Goal: Complete application form: Complete application form

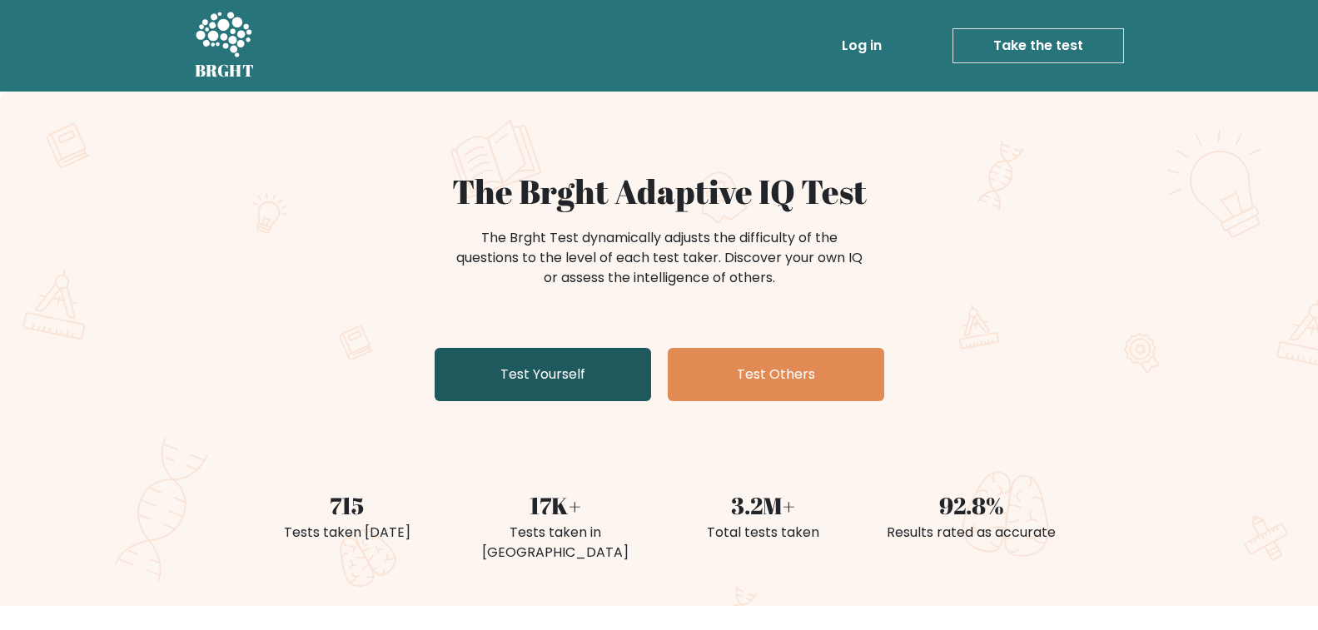
click at [435, 348] on link "Test Yourself" at bounding box center [543, 374] width 216 height 53
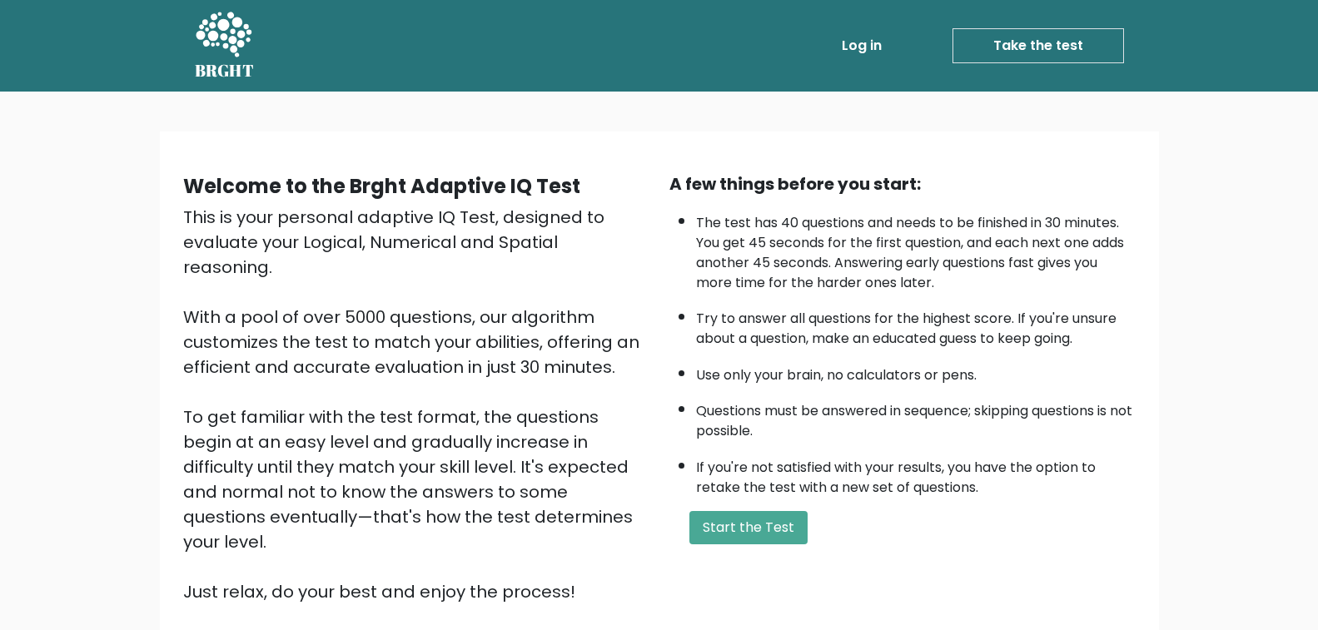
click at [952, 63] on link "Take the test" at bounding box center [1038, 45] width 172 height 35
click at [689, 545] on button "Start the Test" at bounding box center [748, 527] width 118 height 33
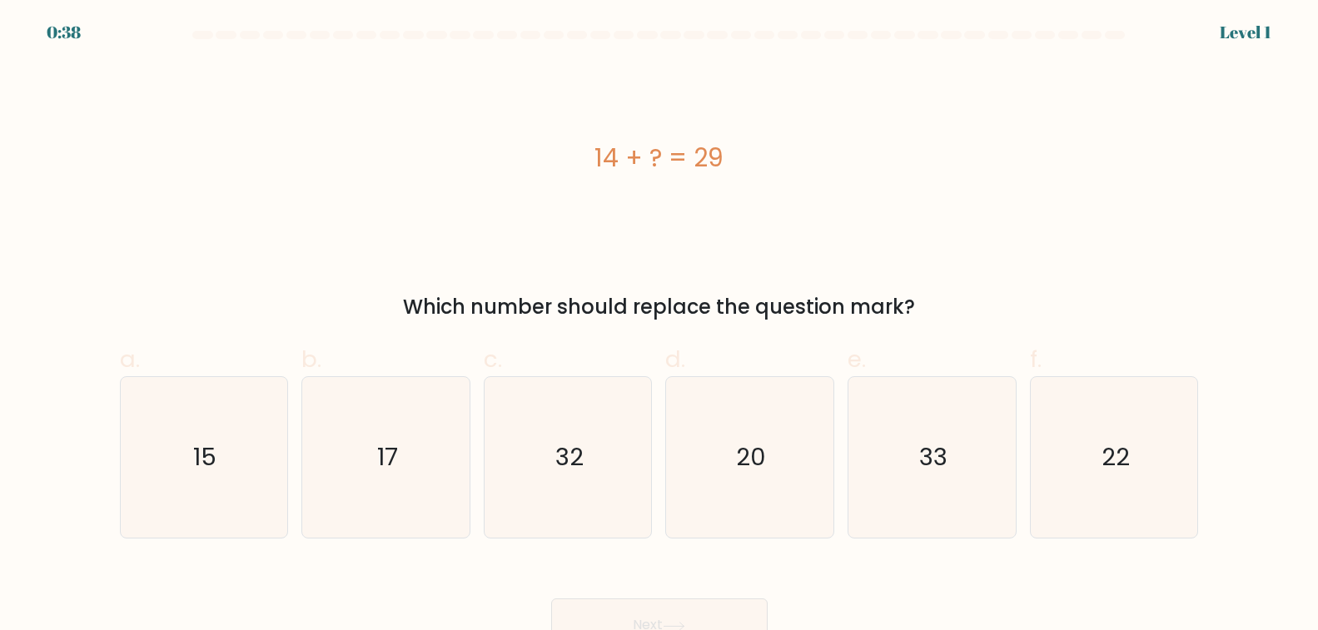
scroll to position [167, 0]
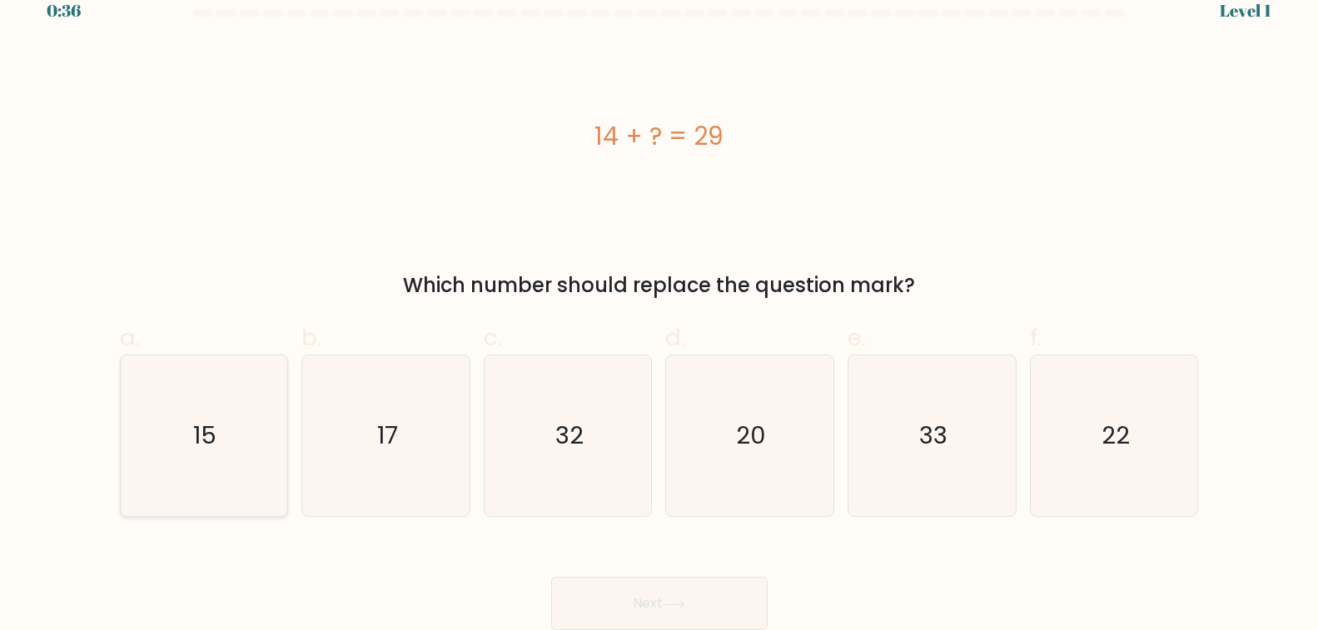
click at [194, 453] on text "15" at bounding box center [205, 436] width 23 height 33
click at [659, 305] on input "a. 15" at bounding box center [659, 299] width 1 height 11
radio input "true"
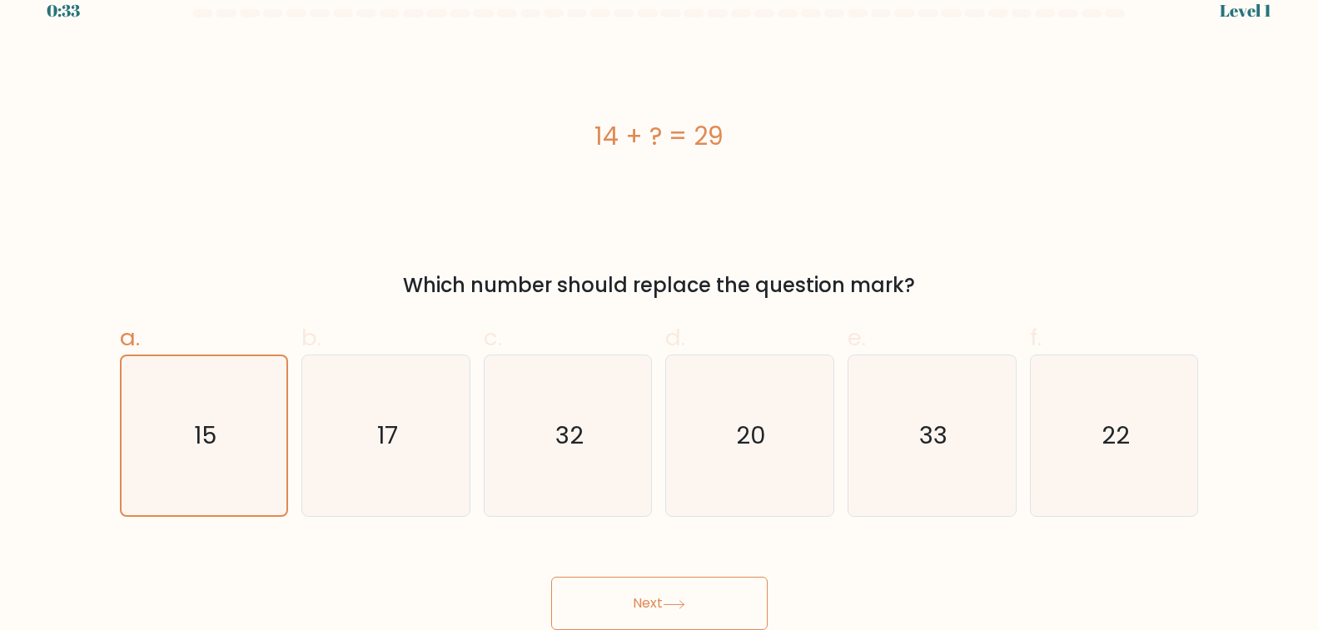
scroll to position [1192, 0]
click at [551, 589] on button "Next" at bounding box center [659, 603] width 216 height 53
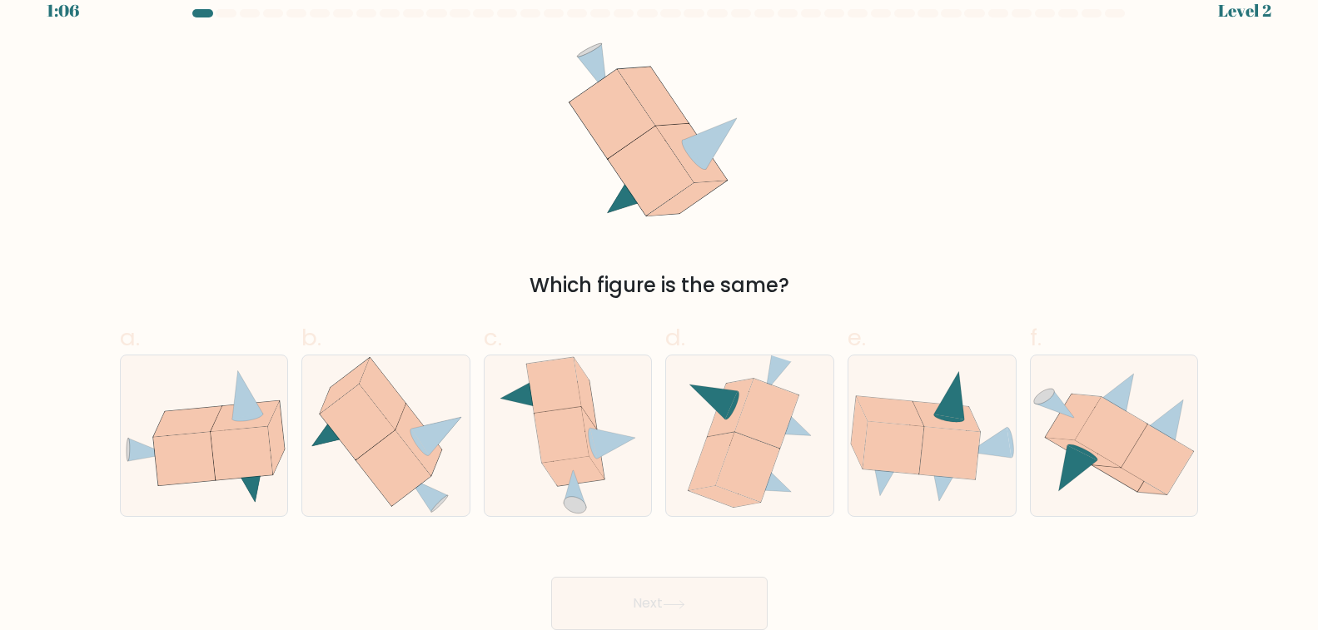
scroll to position [360, 0]
click at [321, 460] on icon at bounding box center [358, 423] width 75 height 76
click at [659, 305] on input "b." at bounding box center [659, 299] width 1 height 11
radio input "true"
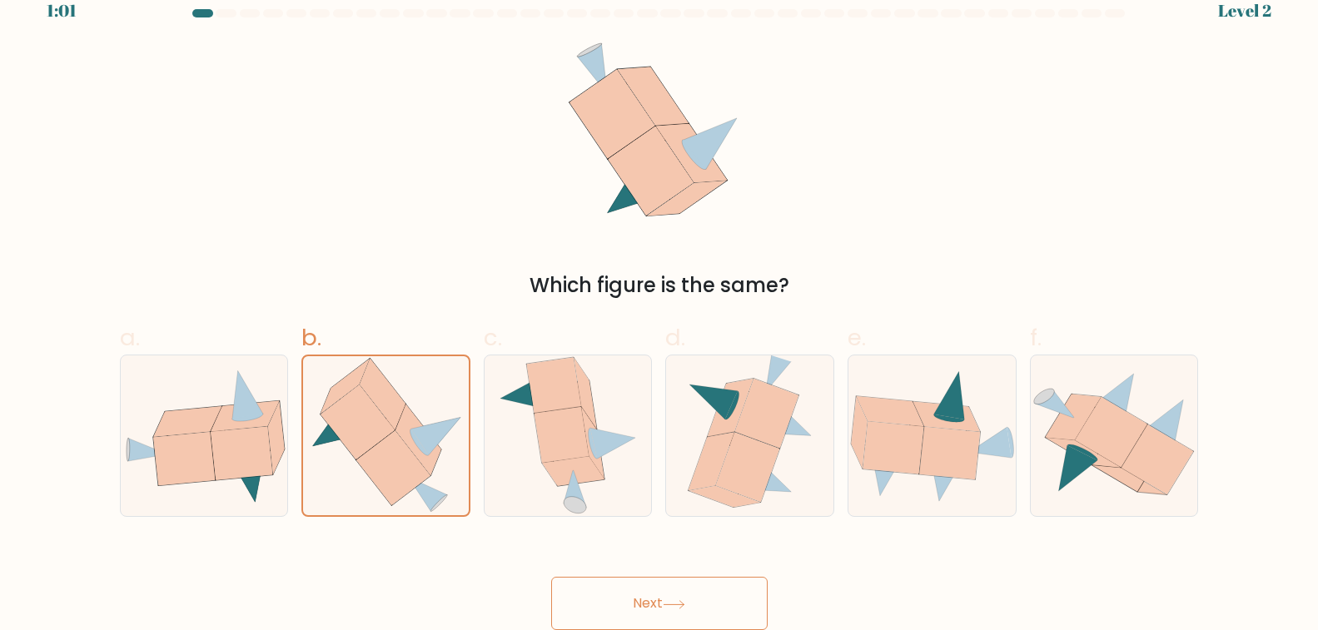
click at [551, 608] on button "Next" at bounding box center [659, 603] width 216 height 53
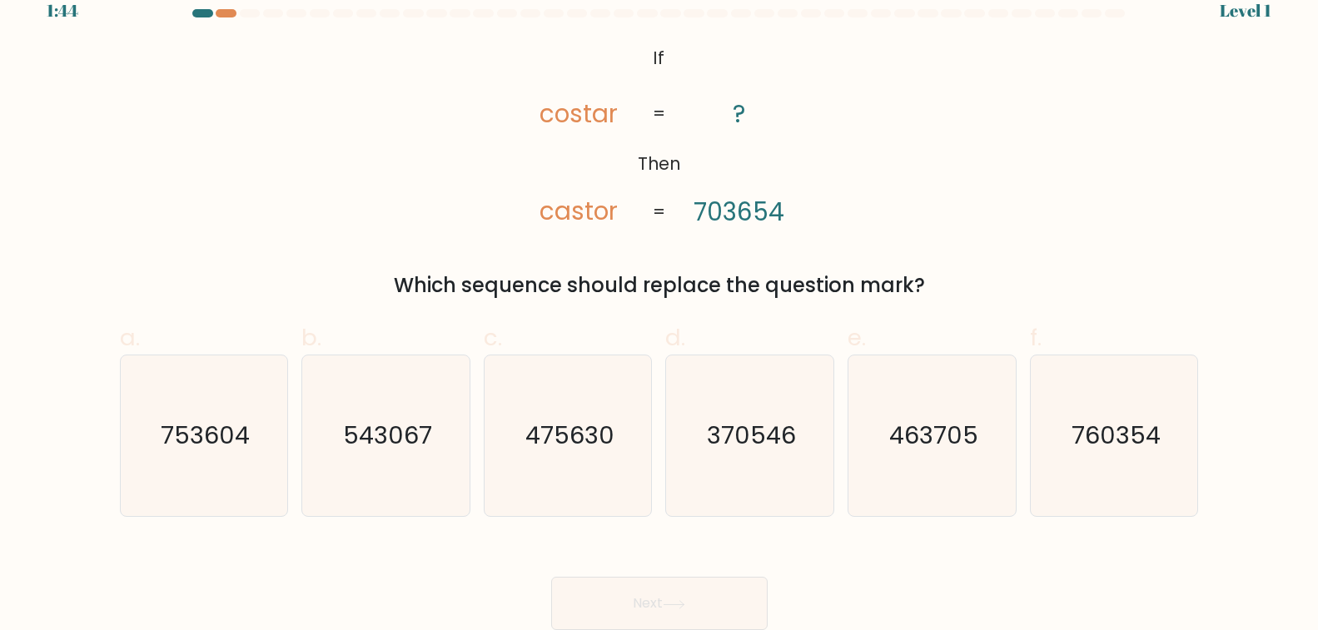
scroll to position [445, 0]
click at [161, 420] on text "753604" at bounding box center [205, 436] width 89 height 33
click at [659, 294] on input "a. 753604" at bounding box center [659, 299] width 1 height 11
radio input "true"
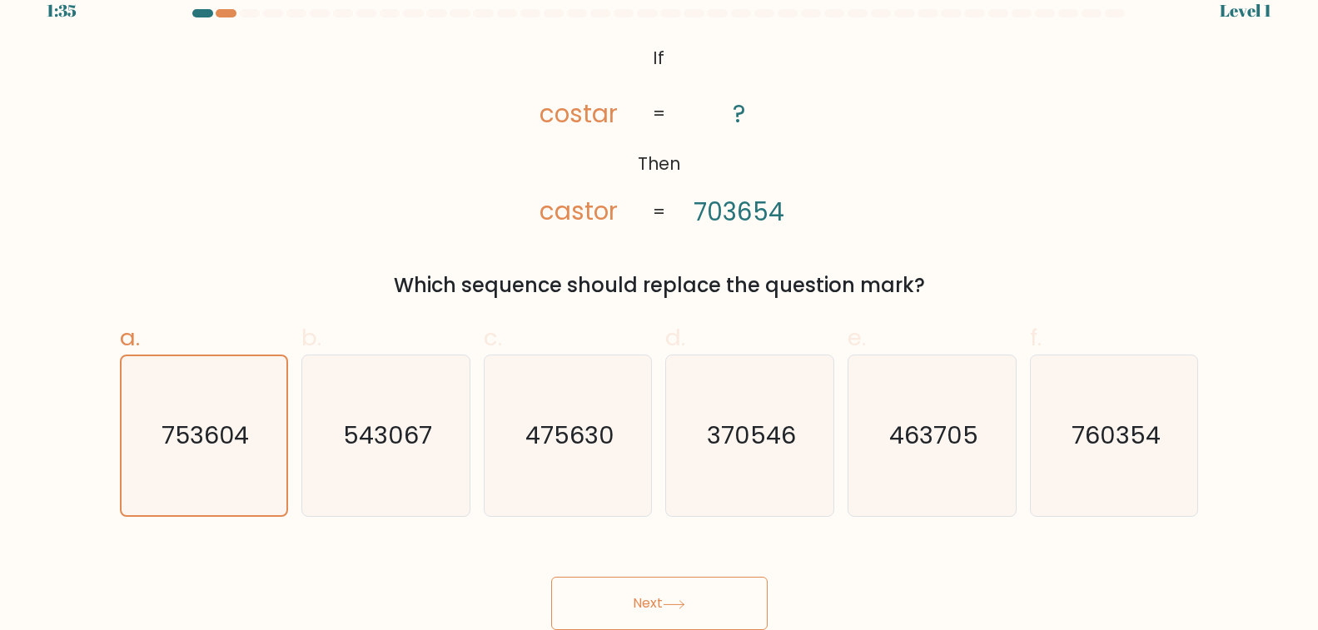
scroll to position [1198, 0]
click at [663, 600] on icon at bounding box center [674, 604] width 22 height 9
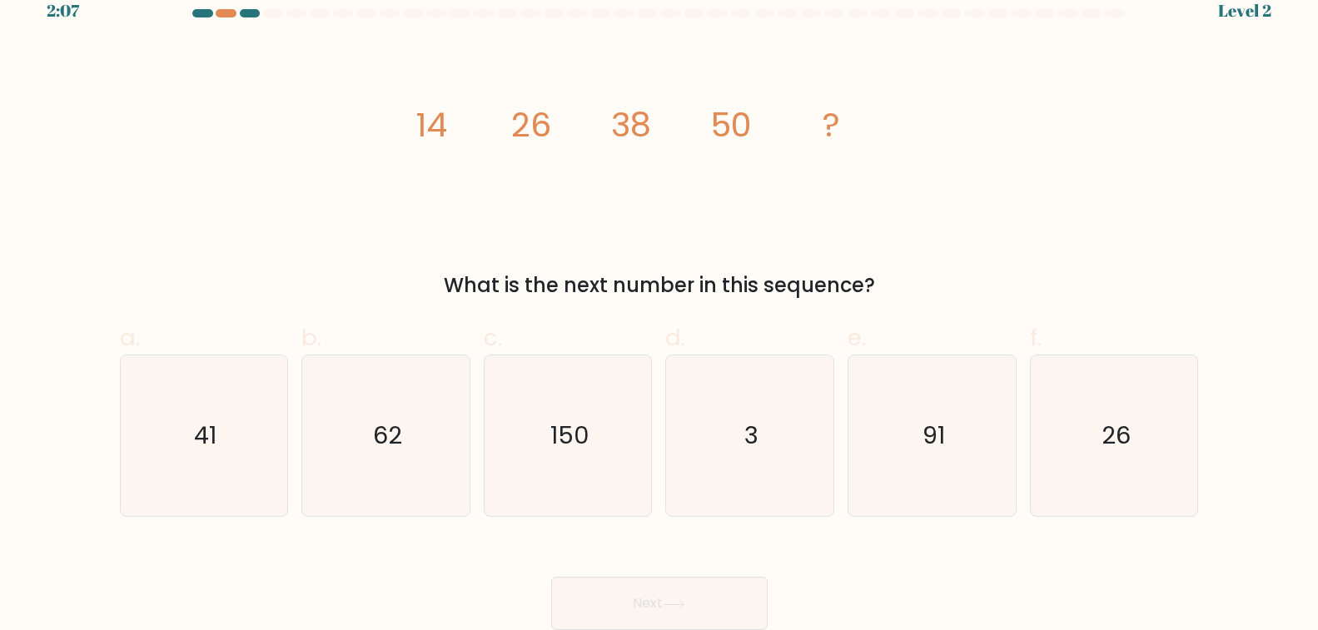
scroll to position [445, 0]
click at [373, 453] on text "62" at bounding box center [387, 436] width 29 height 33
click at [659, 305] on input "b. 62" at bounding box center [659, 299] width 1 height 11
radio input "true"
click at [551, 596] on button "Next" at bounding box center [659, 603] width 216 height 53
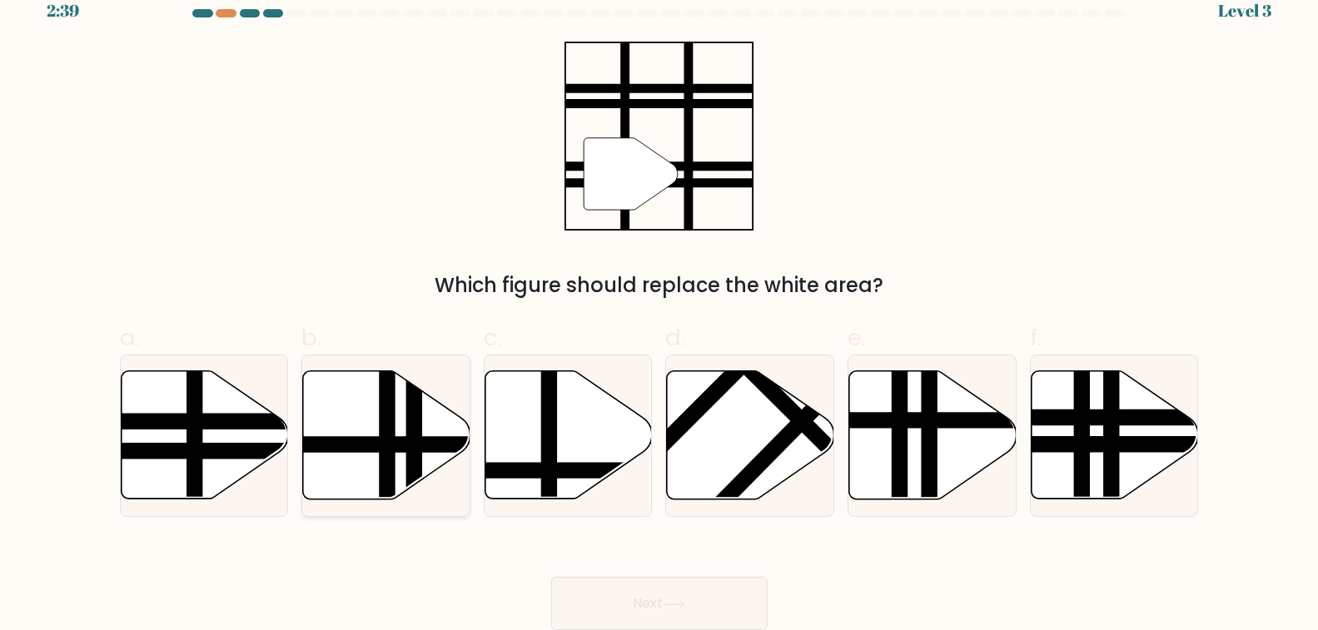
scroll to position [416, 0]
click at [103, 422] on line at bounding box center [255, 422] width 337 height 0
click at [659, 294] on input "a." at bounding box center [659, 299] width 1 height 11
radio input "true"
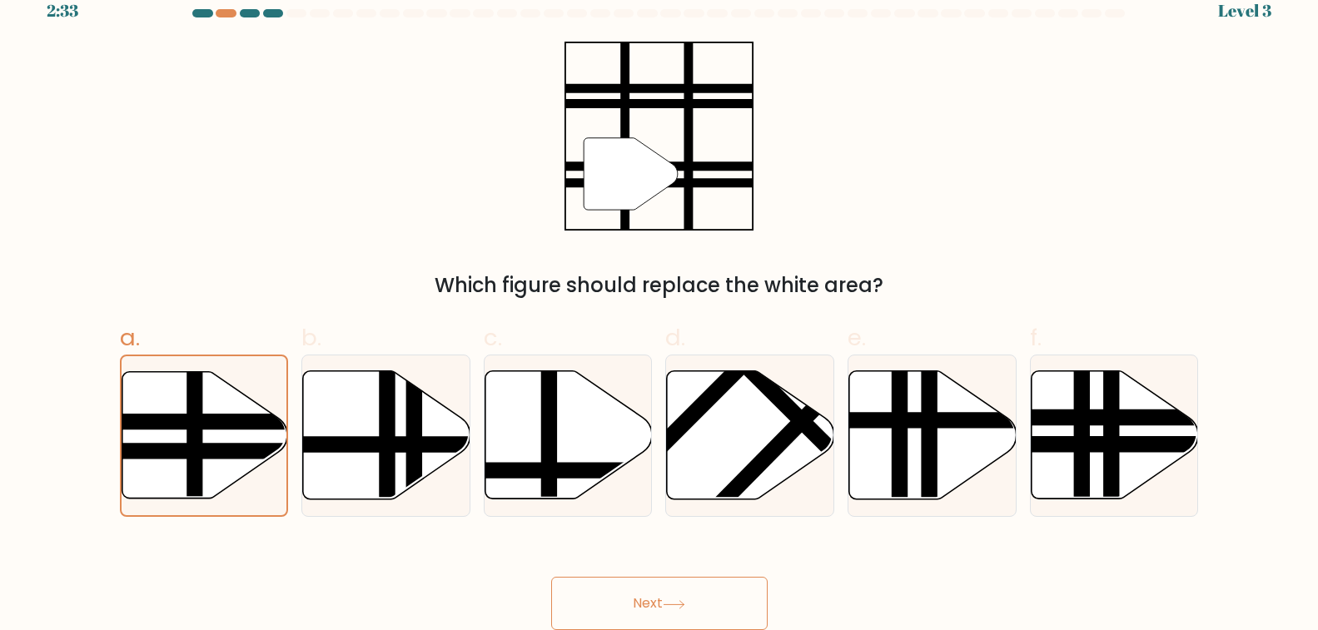
click at [663, 603] on icon at bounding box center [674, 604] width 22 height 9
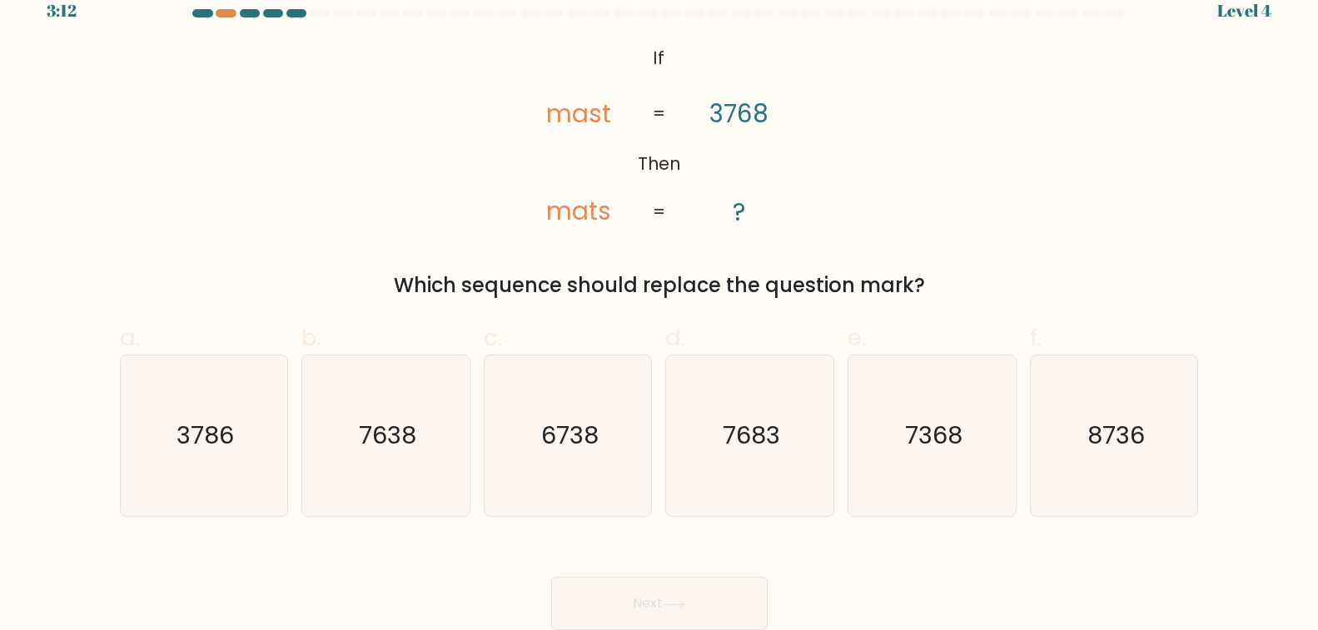
scroll to position [279, 0]
click at [177, 425] on text "3786" at bounding box center [205, 436] width 57 height 33
click at [659, 305] on input "a. 3786" at bounding box center [659, 299] width 1 height 11
radio input "true"
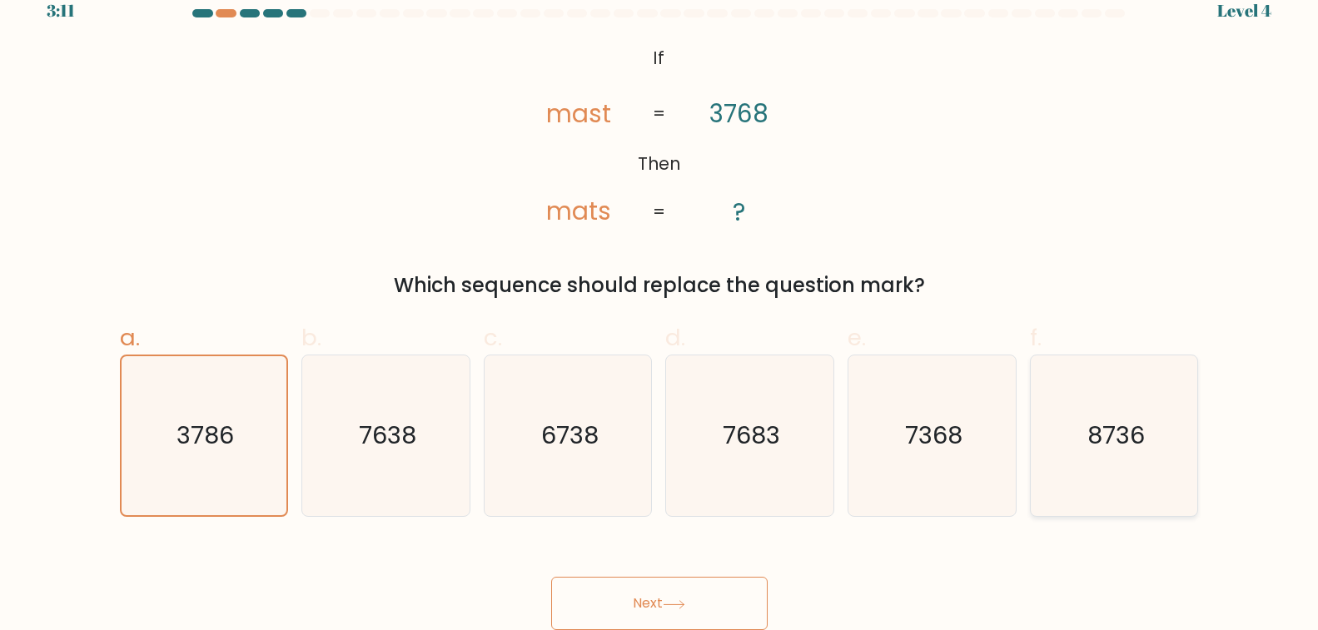
scroll to position [1198, 0]
click at [551, 599] on button "Next" at bounding box center [659, 603] width 216 height 53
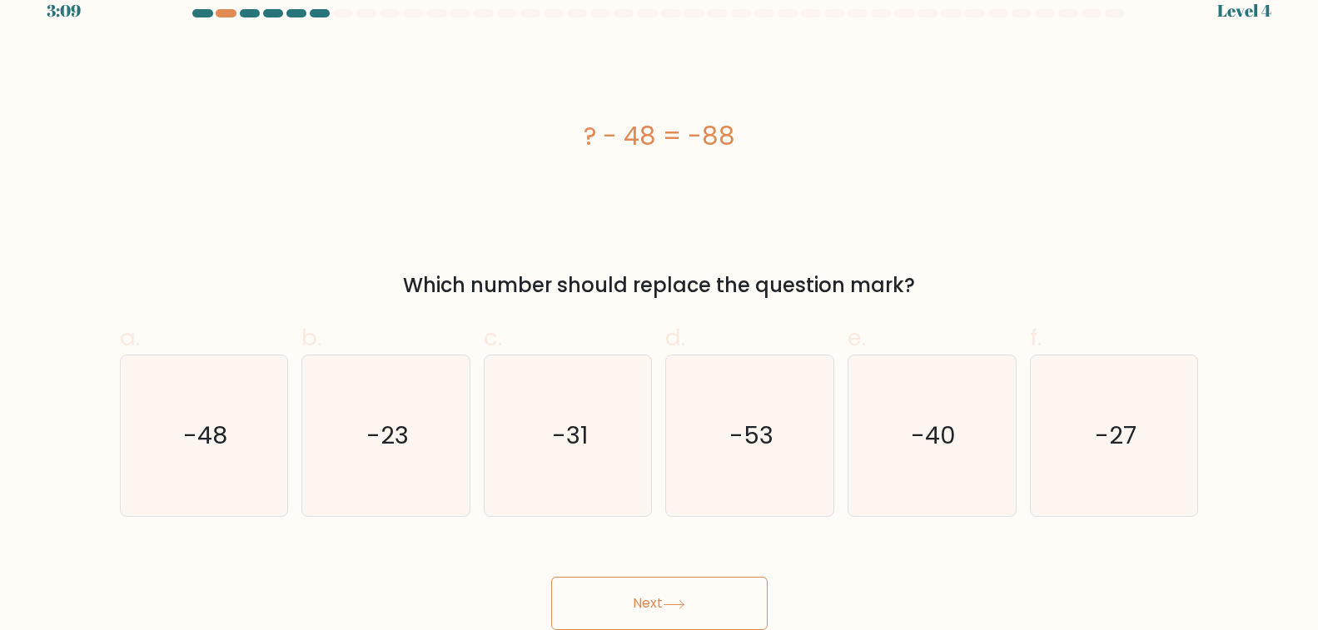
scroll to position [1189, 0]
click at [551, 594] on button "Next" at bounding box center [659, 603] width 216 height 53
click at [183, 420] on text "-48" at bounding box center [205, 436] width 44 height 33
click at [659, 296] on input "a. -48" at bounding box center [659, 299] width 1 height 11
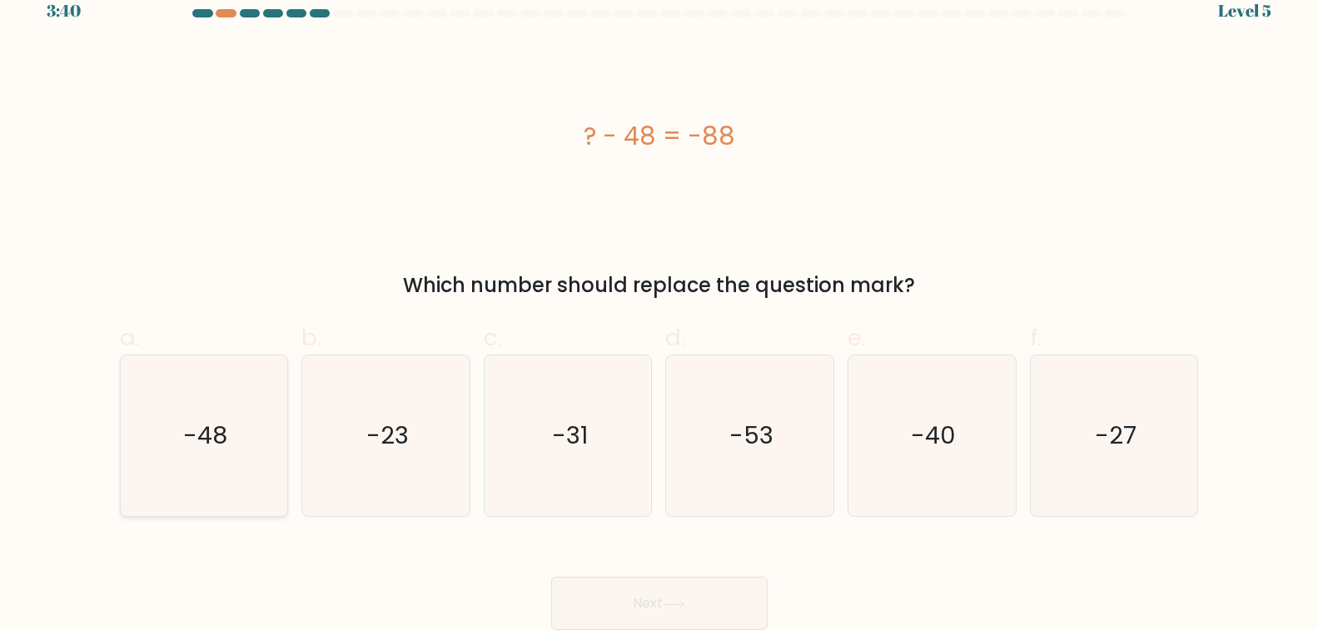
radio input "true"
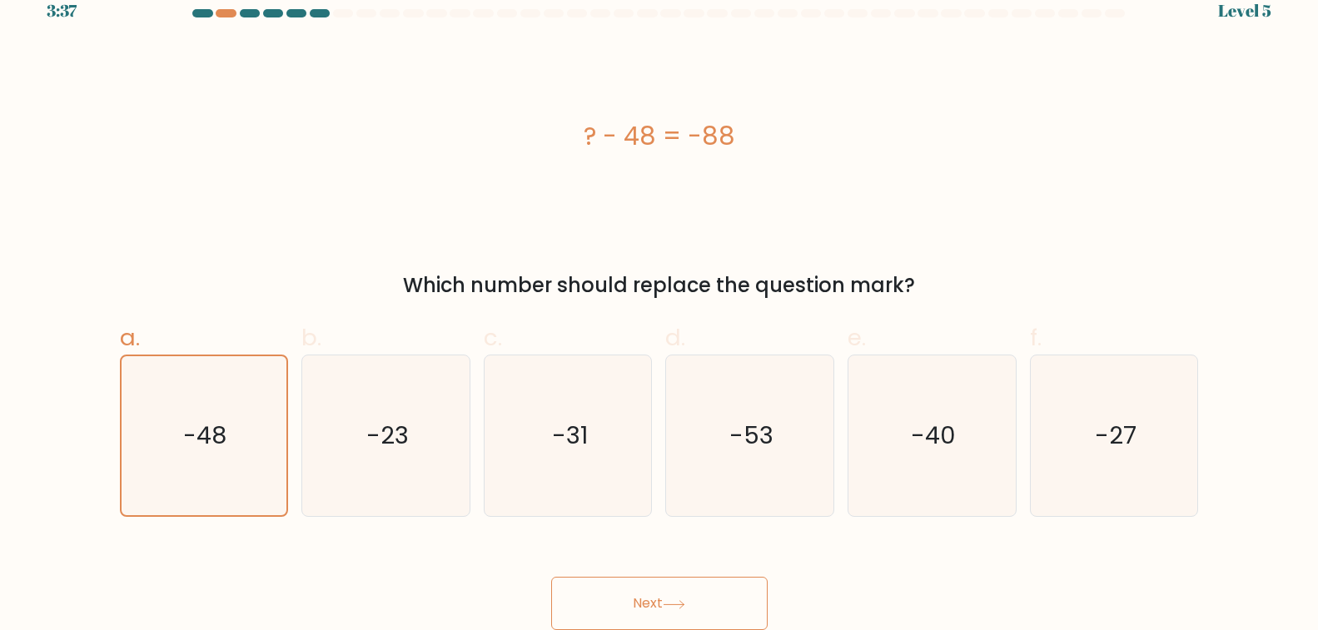
scroll to position [1192, 0]
click at [551, 603] on button "Next" at bounding box center [659, 603] width 216 height 53
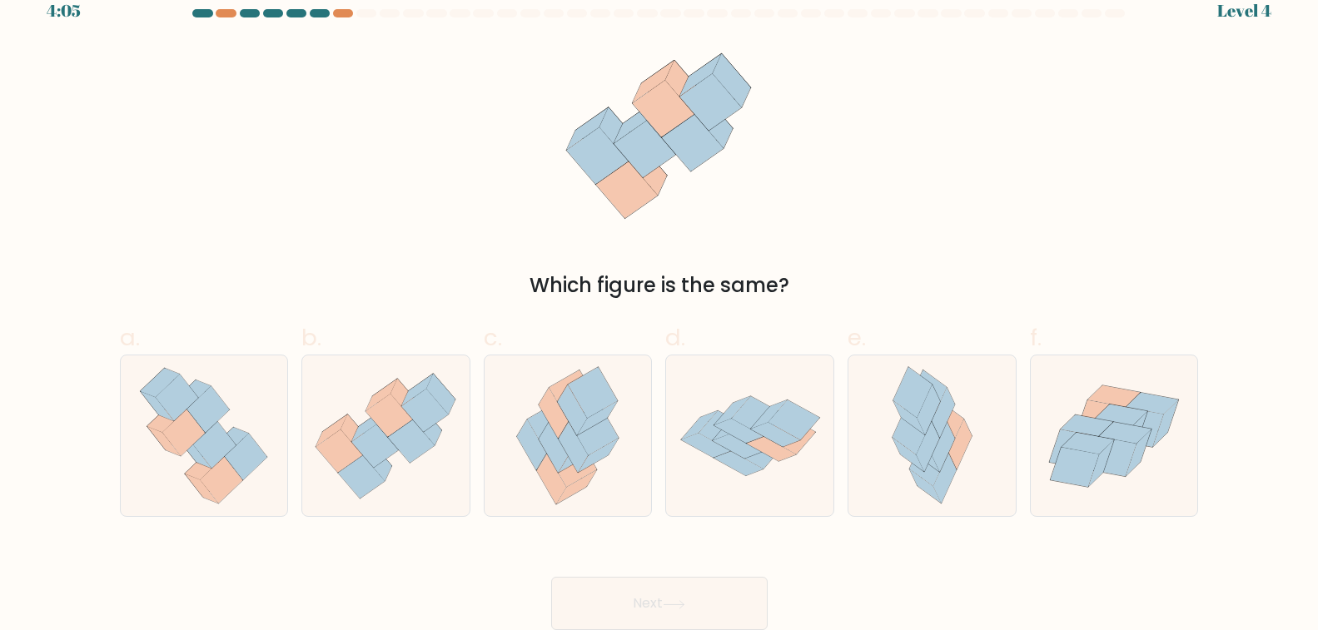
scroll to position [526, 0]
click at [501, 516] on icon at bounding box center [567, 436] width 133 height 161
click at [659, 305] on input "c." at bounding box center [659, 299] width 1 height 11
radio input "true"
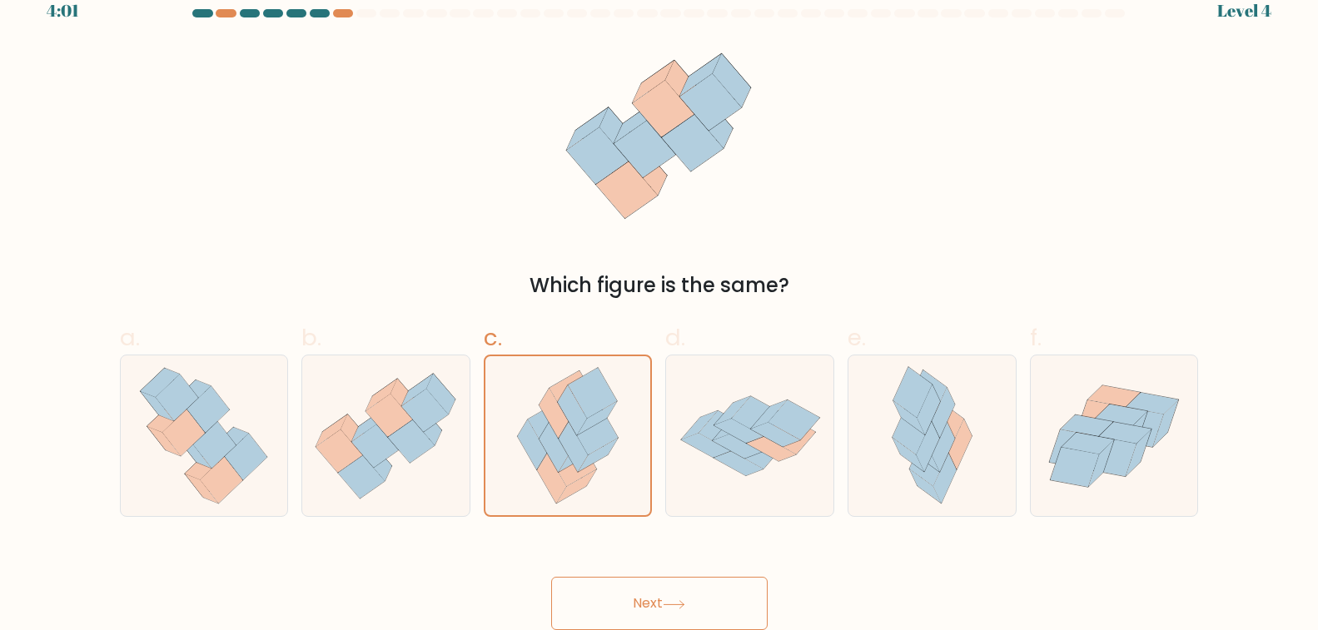
click at [551, 591] on button "Next" at bounding box center [659, 603] width 216 height 53
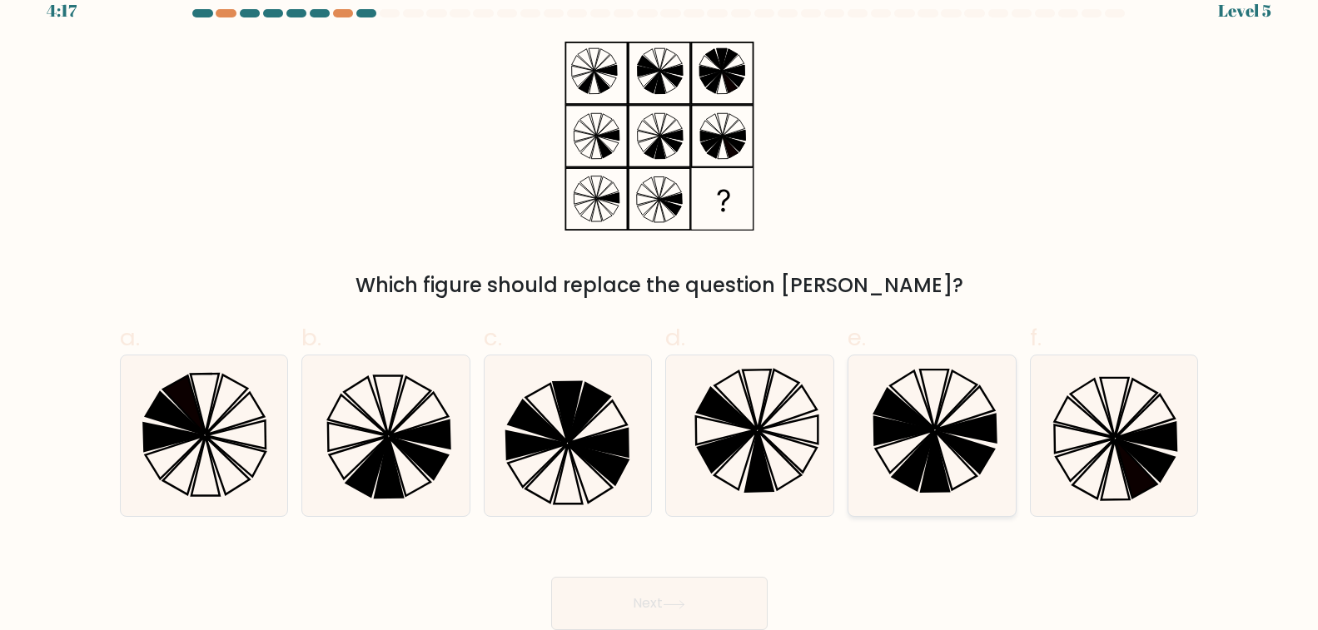
scroll to position [1195, 0]
click at [852, 356] on icon at bounding box center [932, 436] width 161 height 161
click at [659, 294] on input "e." at bounding box center [659, 299] width 1 height 11
radio input "true"
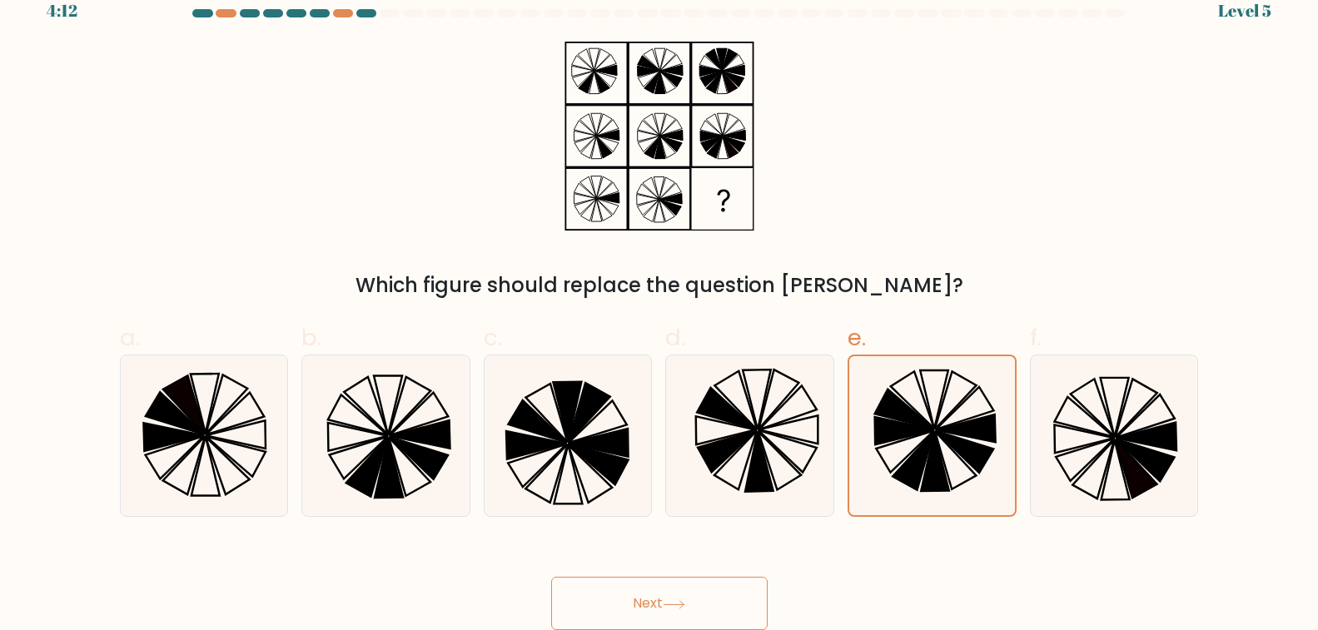
scroll to position [1198, 0]
click at [551, 599] on button "Next" at bounding box center [659, 603] width 216 height 53
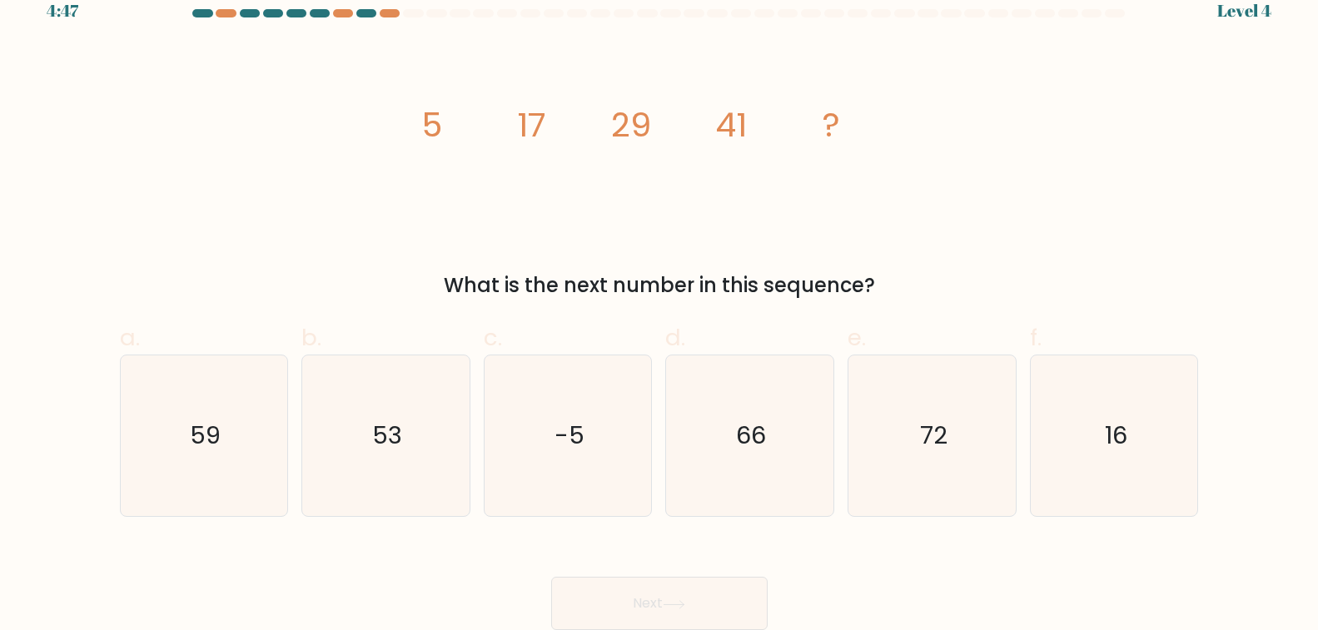
scroll to position [112, 0]
click at [306, 444] on icon "53" at bounding box center [386, 436] width 161 height 161
click at [659, 305] on input "b. 53" at bounding box center [659, 299] width 1 height 11
radio input "true"
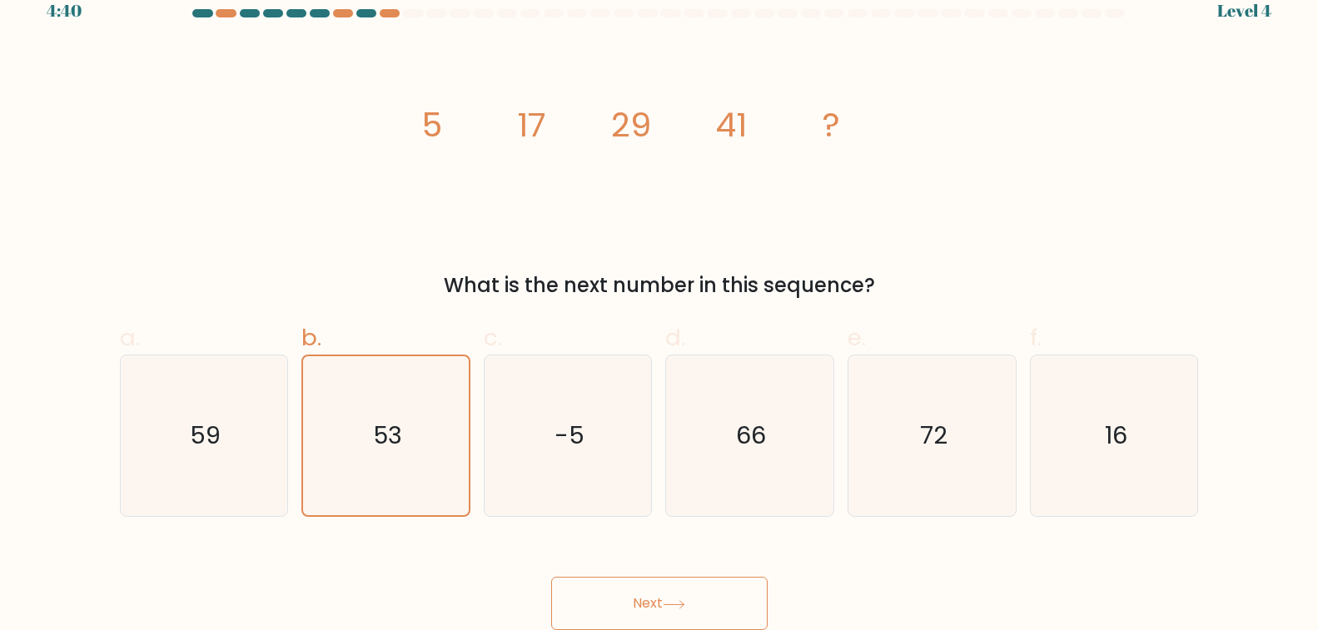
click at [551, 591] on button "Next" at bounding box center [659, 603] width 216 height 53
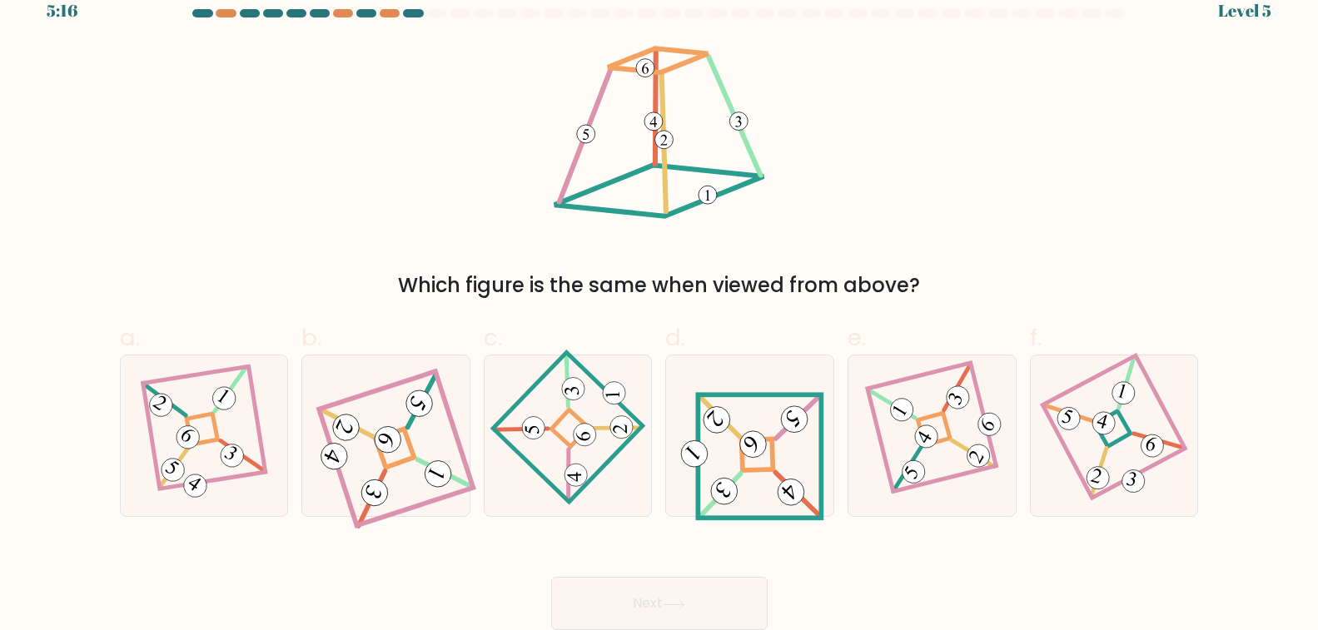
scroll to position [529, 0]
click at [513, 445] on icon at bounding box center [568, 436] width 111 height 128
click at [659, 305] on input "c." at bounding box center [659, 299] width 1 height 11
radio input "true"
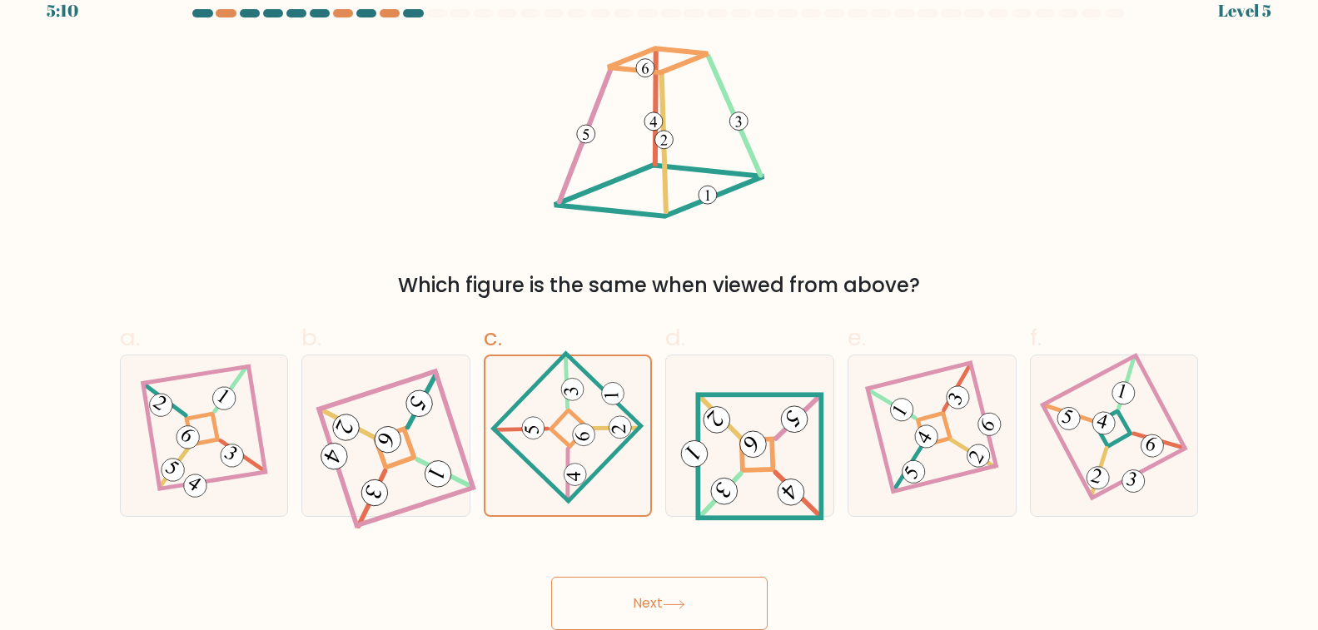
click at [551, 622] on button "Next" at bounding box center [659, 603] width 216 height 53
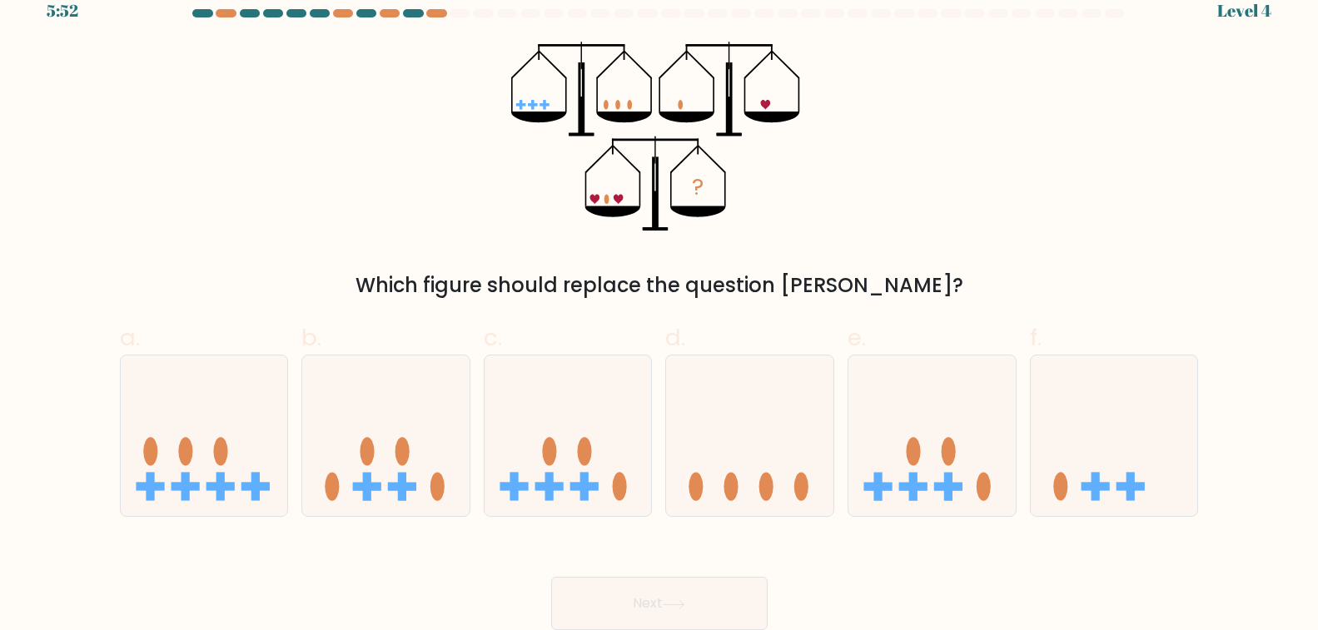
scroll to position [362, 0]
click at [302, 387] on icon at bounding box center [385, 436] width 167 height 138
click at [659, 305] on input "b." at bounding box center [659, 299] width 1 height 11
radio input "true"
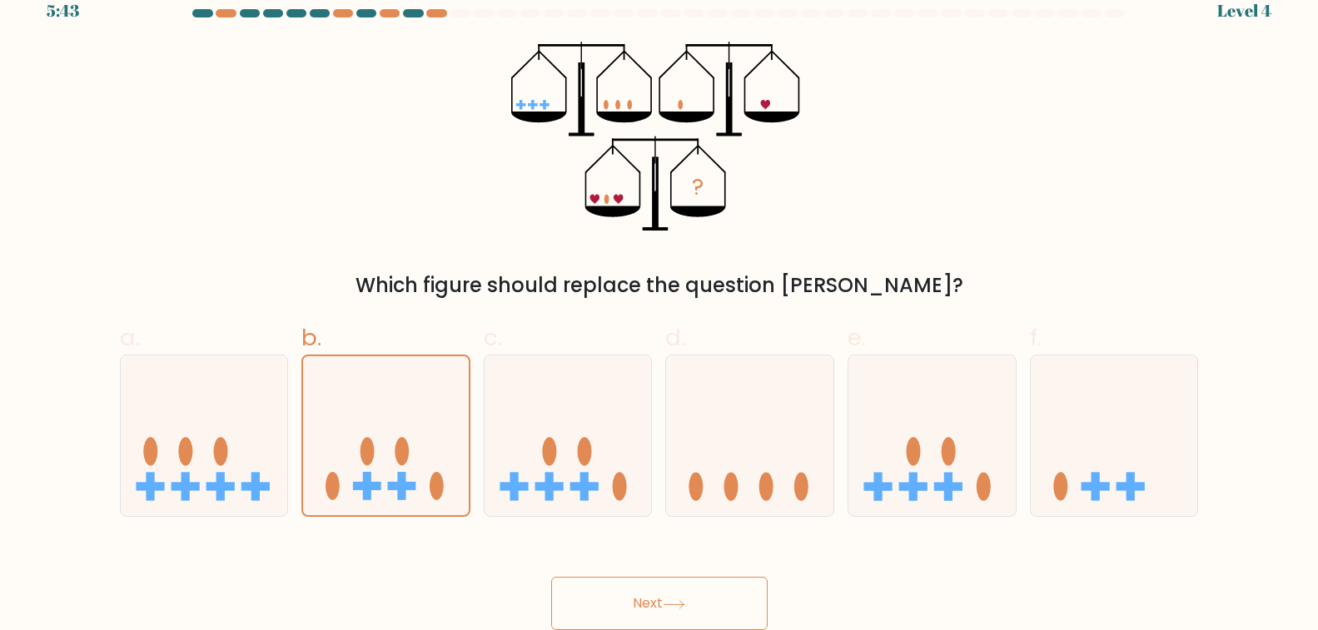
click at [551, 592] on button "Next" at bounding box center [659, 603] width 216 height 53
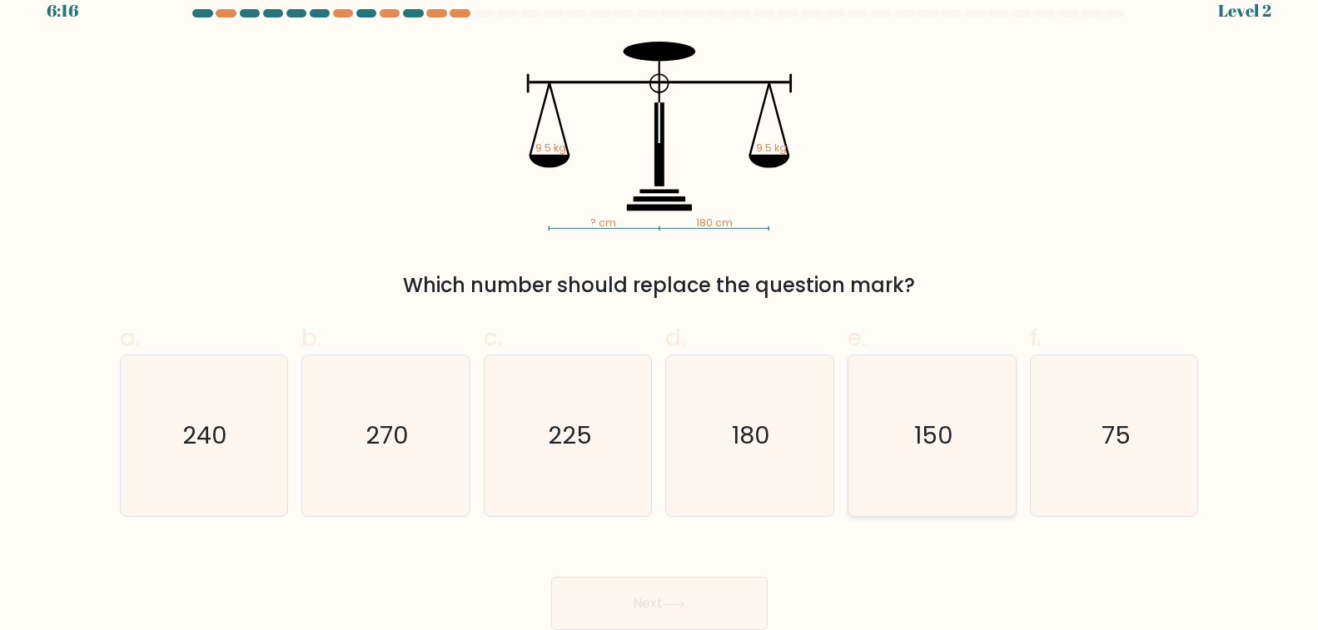
scroll to position [999, 0]
click at [669, 356] on icon "180" at bounding box center [749, 436] width 161 height 161
click at [659, 305] on input "d. 180" at bounding box center [659, 299] width 1 height 11
radio input "true"
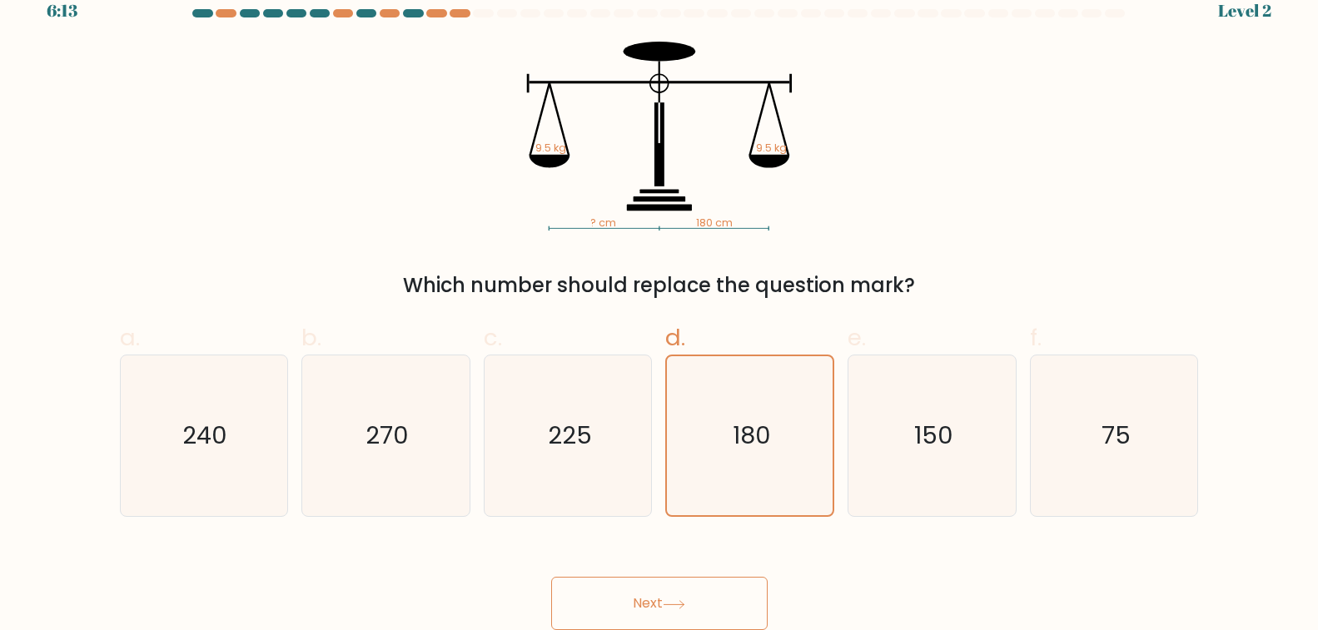
click at [551, 592] on button "Next" at bounding box center [659, 603] width 216 height 53
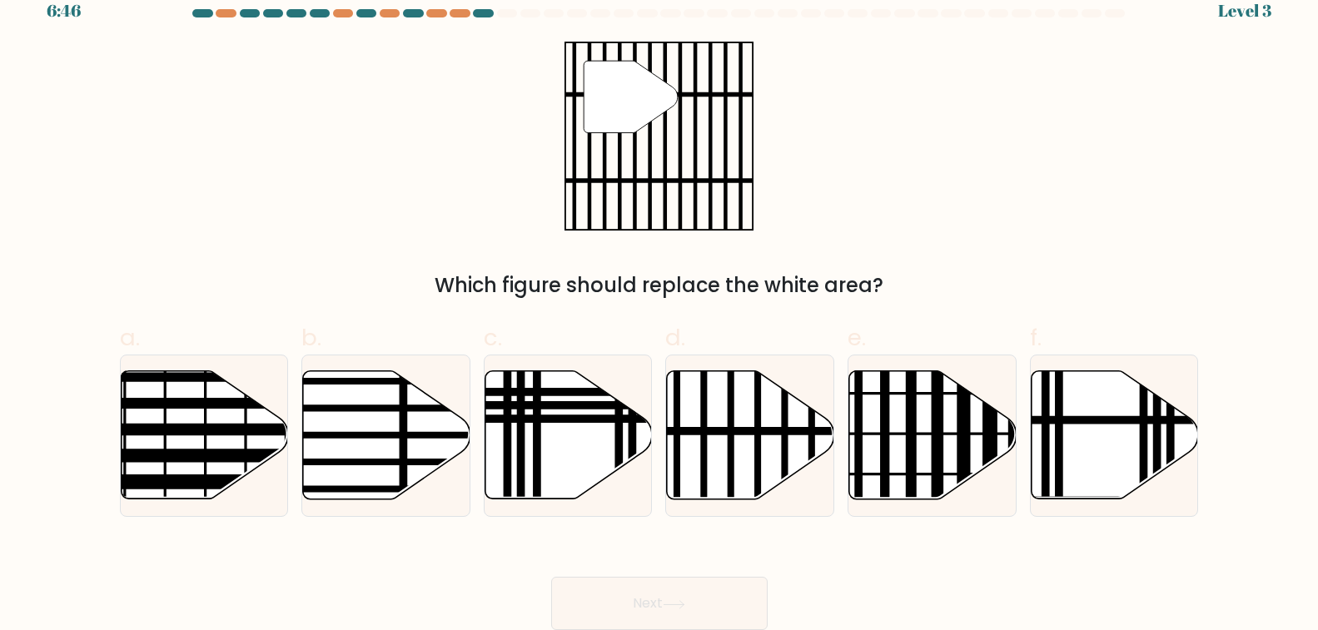
scroll to position [916, 0]
click at [758, 392] on line at bounding box center [758, 505] width 0 height 337
click at [659, 305] on input "d." at bounding box center [659, 299] width 1 height 11
radio input "true"
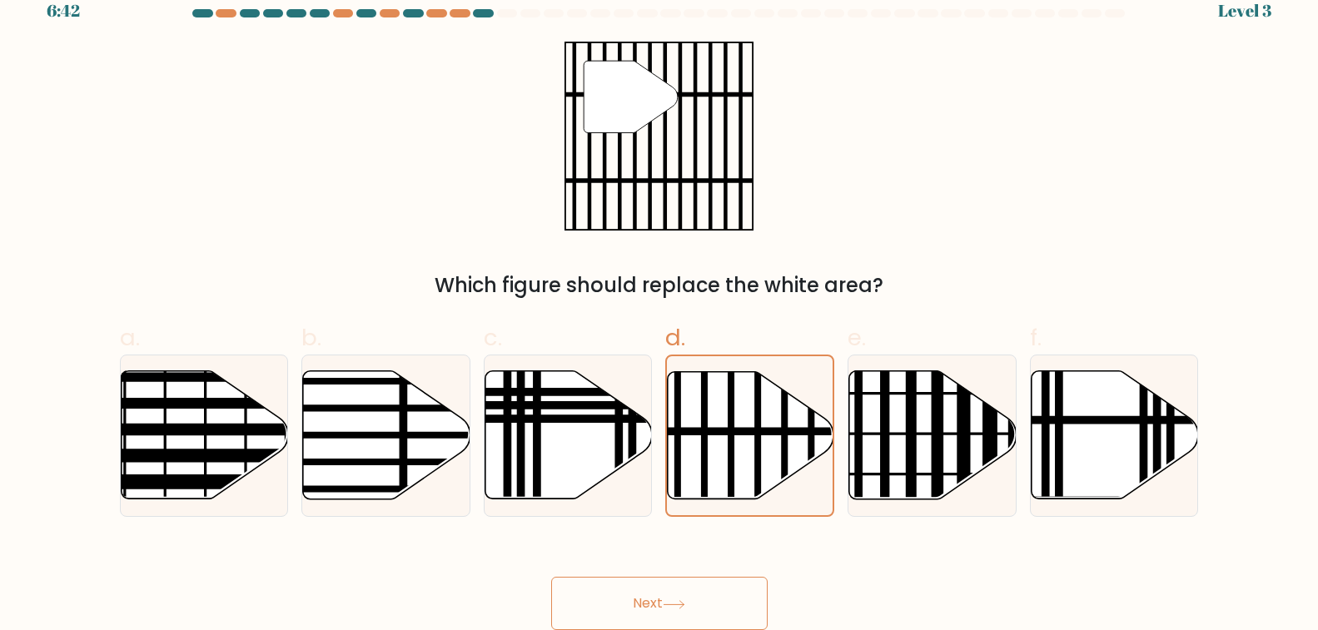
click at [551, 594] on button "Next" at bounding box center [659, 603] width 216 height 53
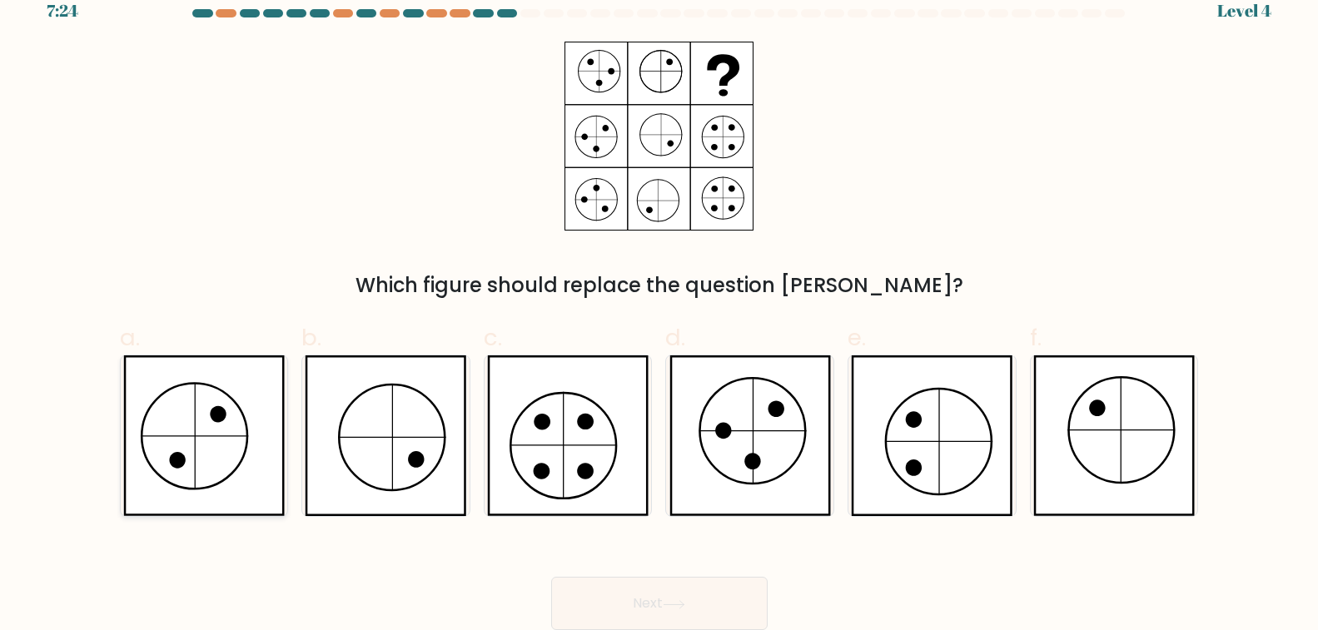
scroll to position [279, 0]
click at [669, 356] on icon at bounding box center [750, 436] width 162 height 161
click at [659, 305] on input "d." at bounding box center [659, 299] width 1 height 11
radio input "true"
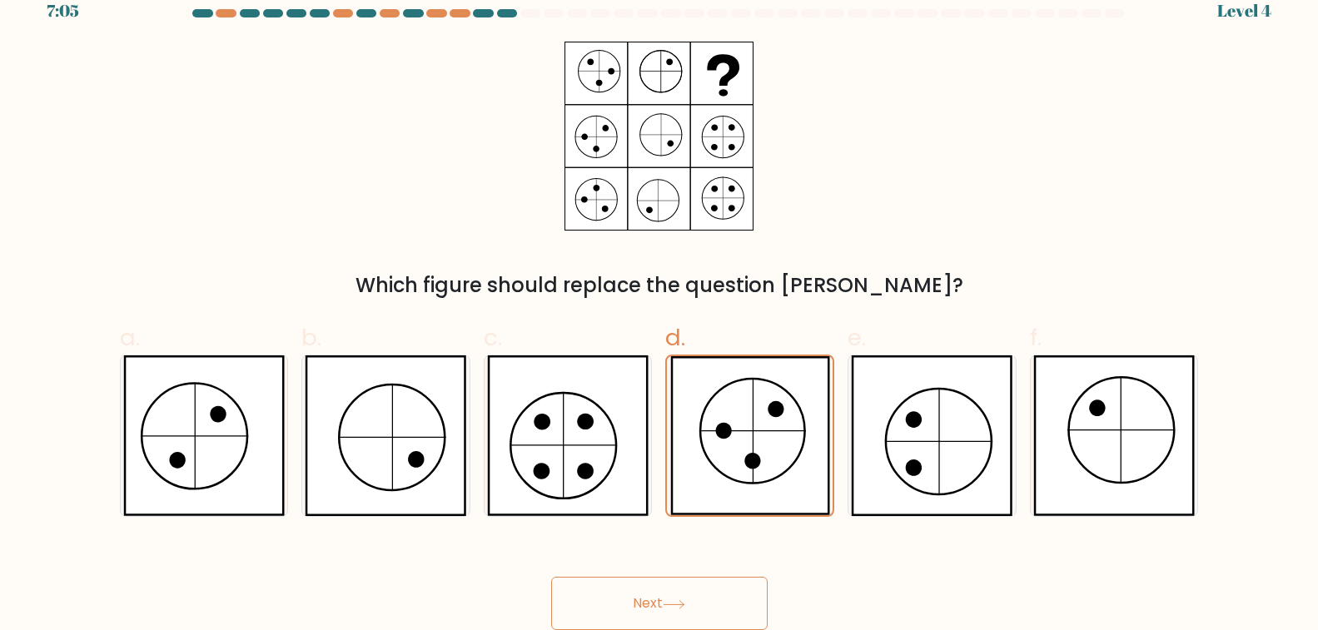
click at [551, 609] on button "Next" at bounding box center [659, 603] width 216 height 53
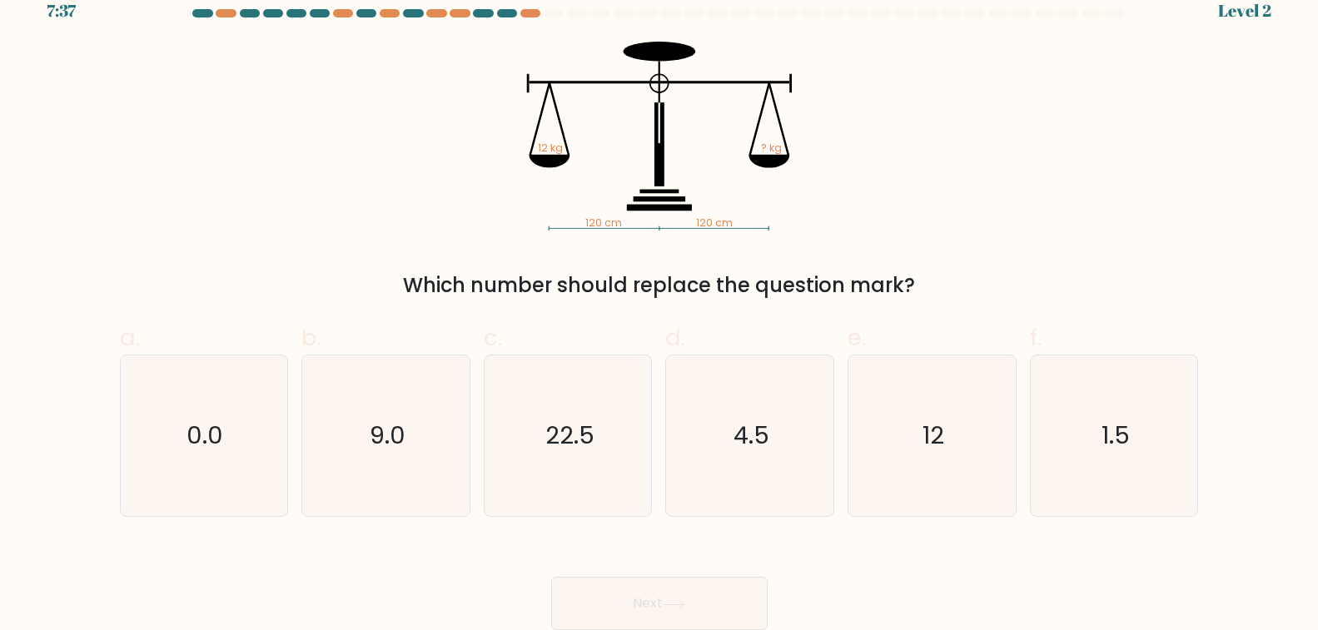
scroll to position [1028, 0]
click at [852, 473] on icon "12" at bounding box center [932, 436] width 161 height 161
click at [659, 305] on input "e. 12" at bounding box center [659, 299] width 1 height 11
radio input "true"
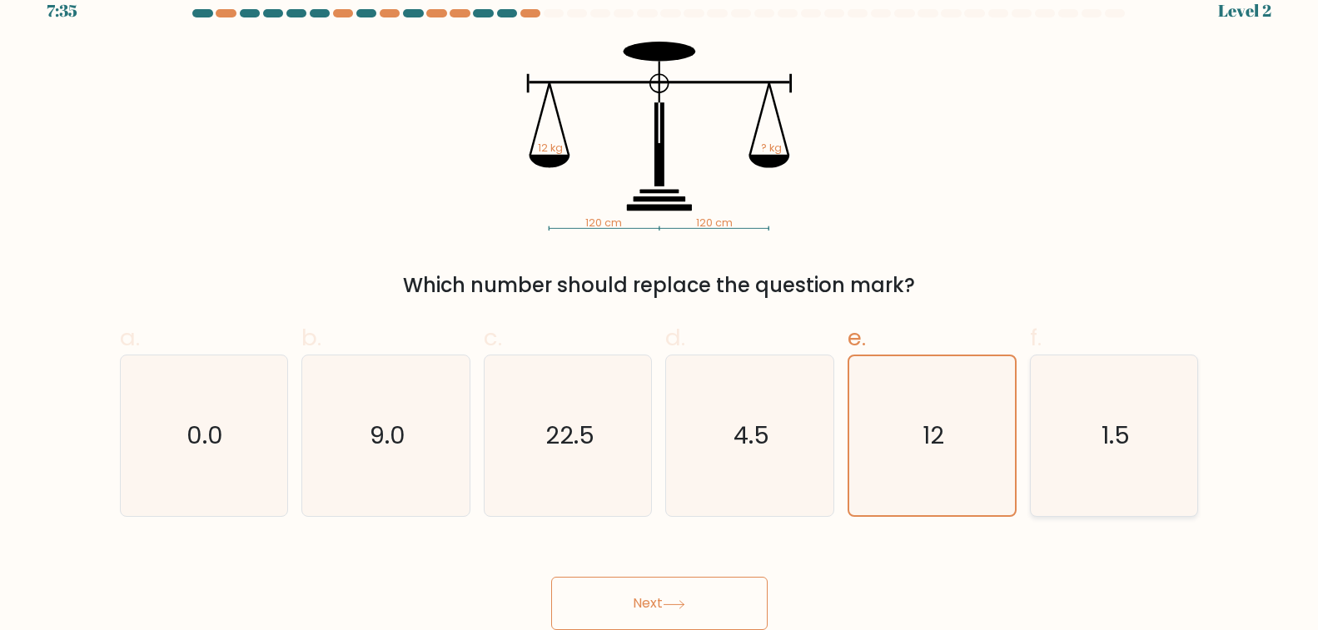
scroll to position [1198, 0]
click at [551, 586] on button "Next" at bounding box center [659, 603] width 216 height 53
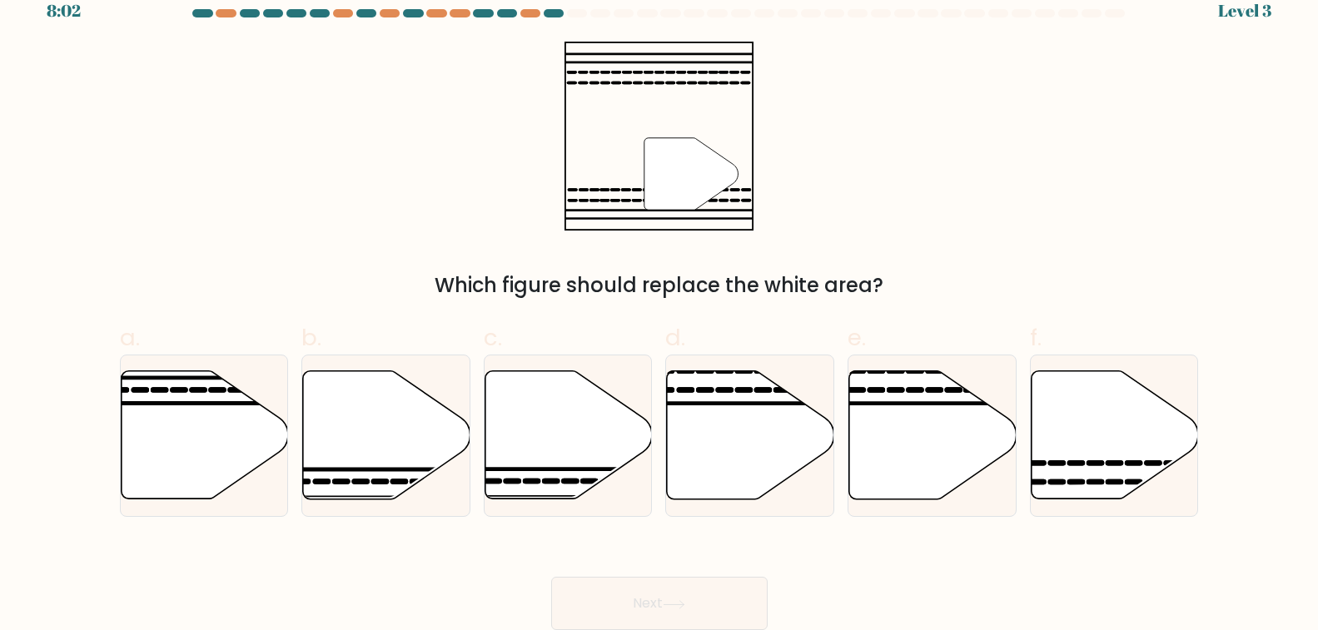
scroll to position [445, 0]
click at [1032, 472] on icon at bounding box center [1115, 435] width 167 height 128
click at [659, 305] on input "f." at bounding box center [659, 299] width 1 height 11
radio input "true"
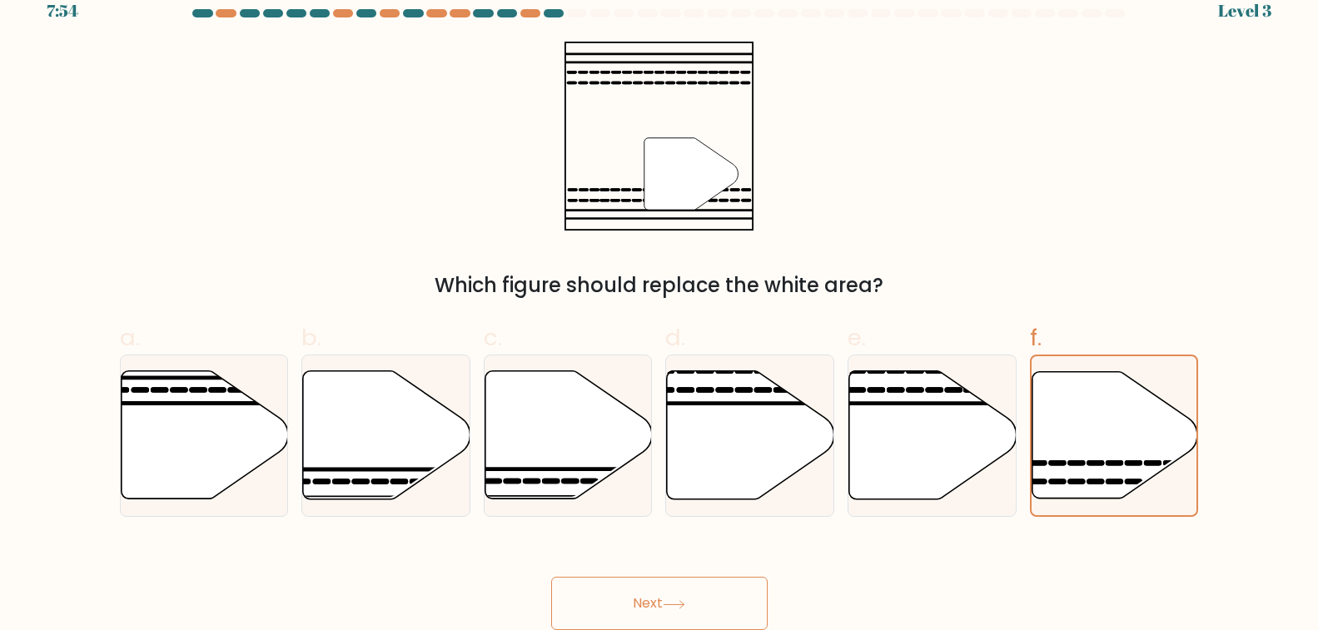
click at [551, 596] on button "Next" at bounding box center [659, 603] width 216 height 53
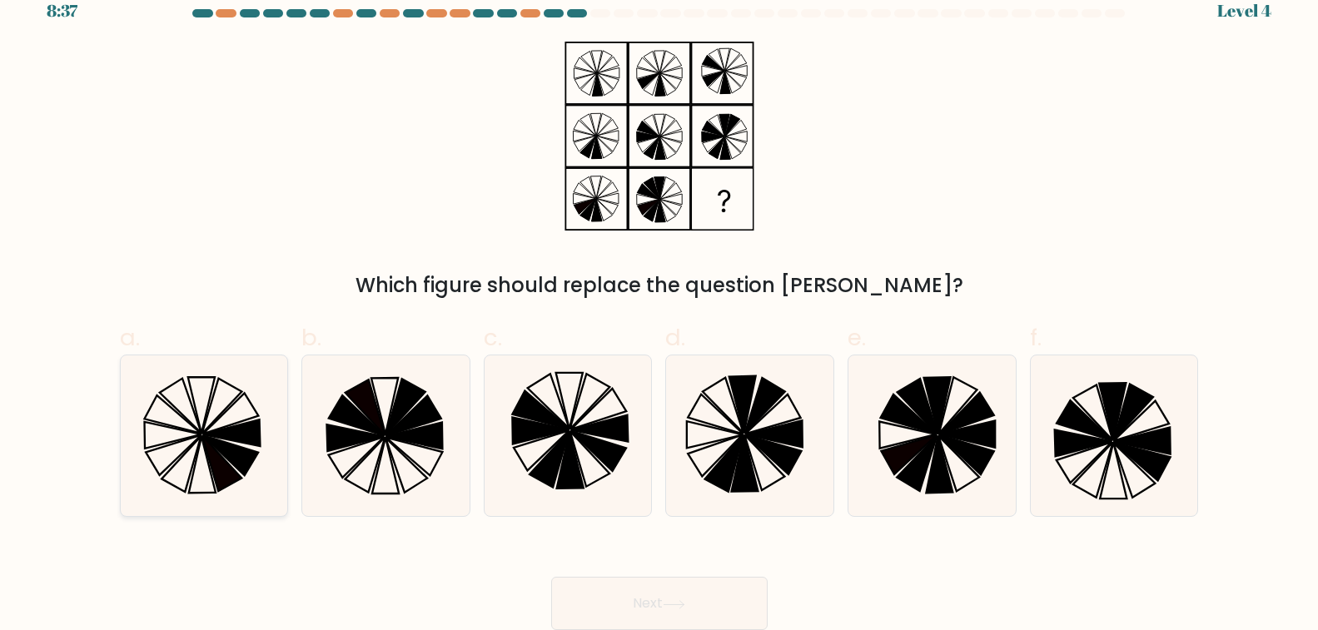
scroll to position [362, 0]
click at [202, 436] on icon at bounding box center [222, 464] width 40 height 56
click at [659, 305] on input "a." at bounding box center [659, 299] width 1 height 11
radio input "true"
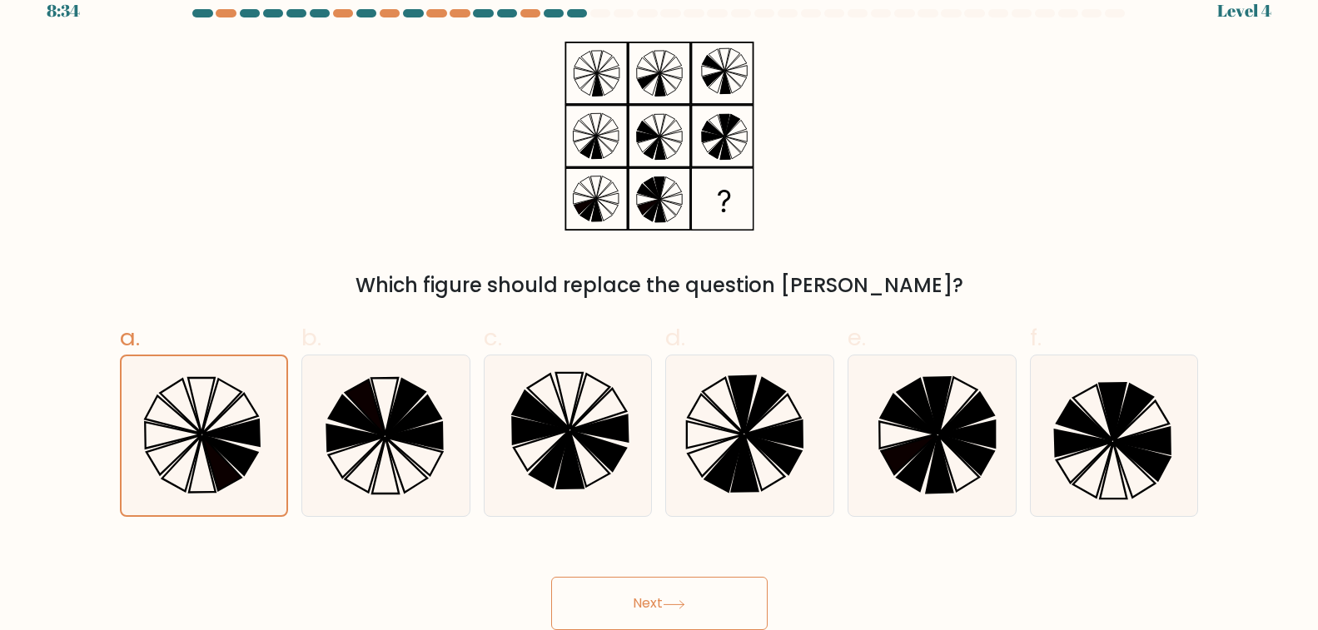
scroll to position [1198, 0]
click at [551, 586] on button "Next" at bounding box center [659, 603] width 216 height 53
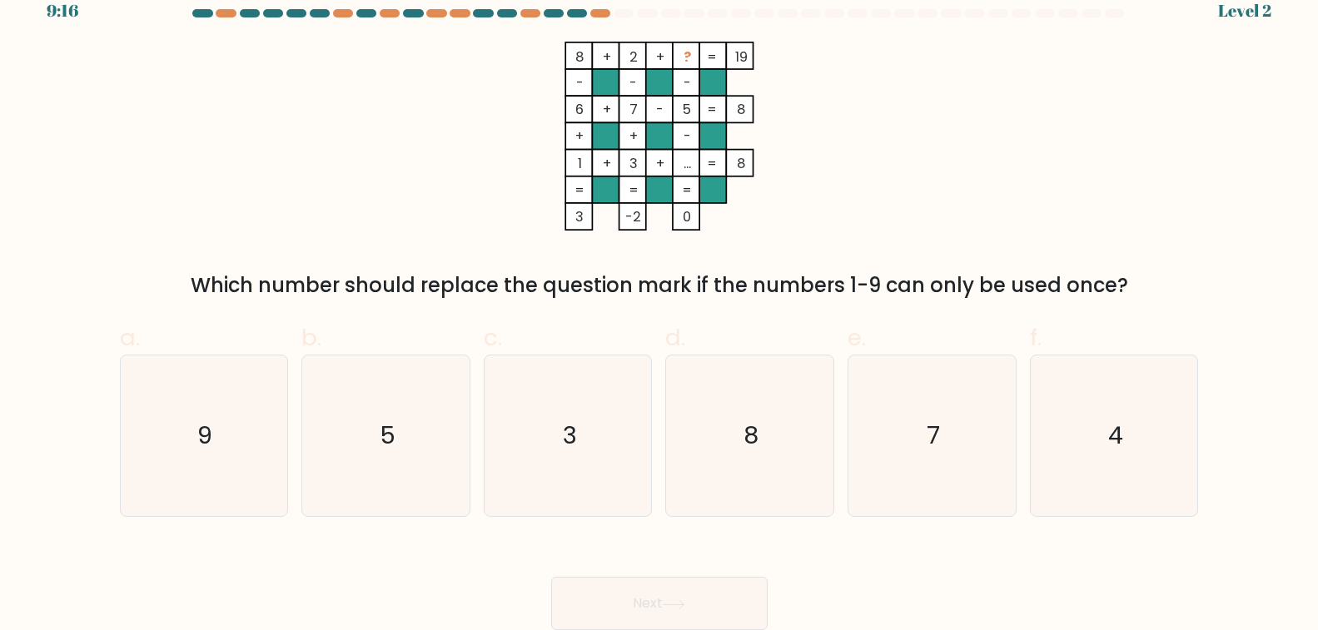
scroll to position [279, 0]
drag, startPoint x: 57, startPoint y: 469, endPoint x: 65, endPoint y: 460, distance: 11.8
click at [123, 464] on icon "9" at bounding box center [203, 436] width 161 height 161
click at [659, 305] on input "a. 9" at bounding box center [659, 299] width 1 height 11
radio input "true"
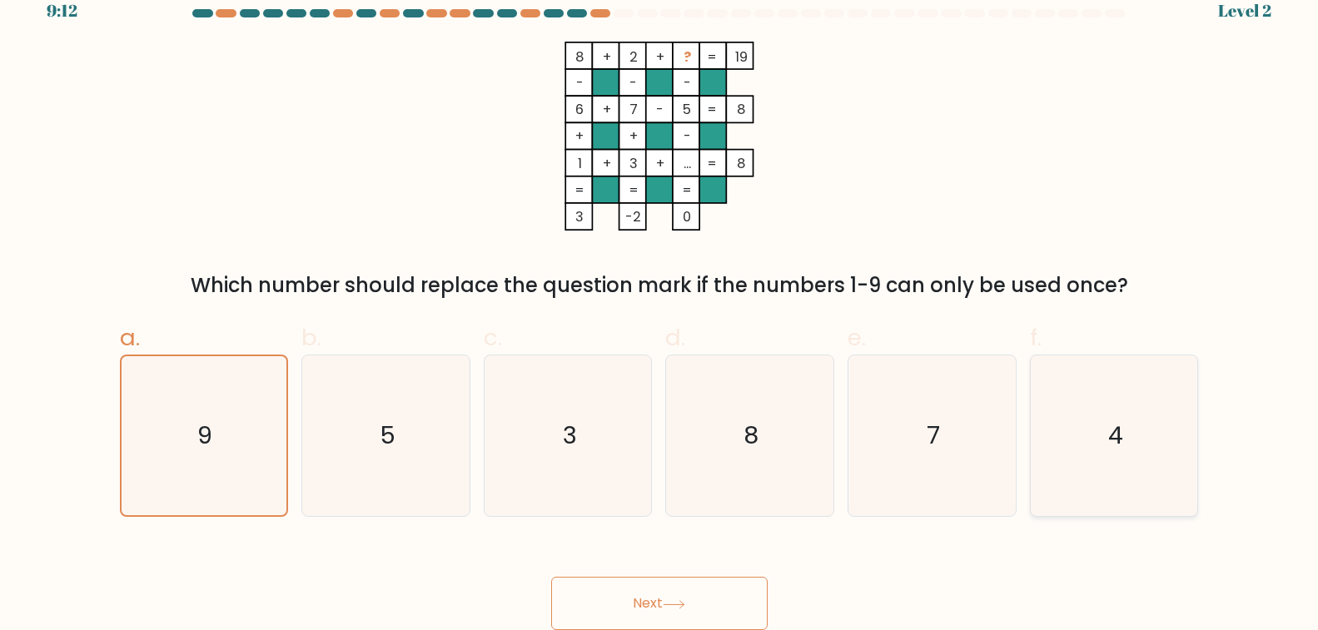
scroll to position [1198, 0]
click at [551, 593] on button "Next" at bounding box center [659, 603] width 216 height 53
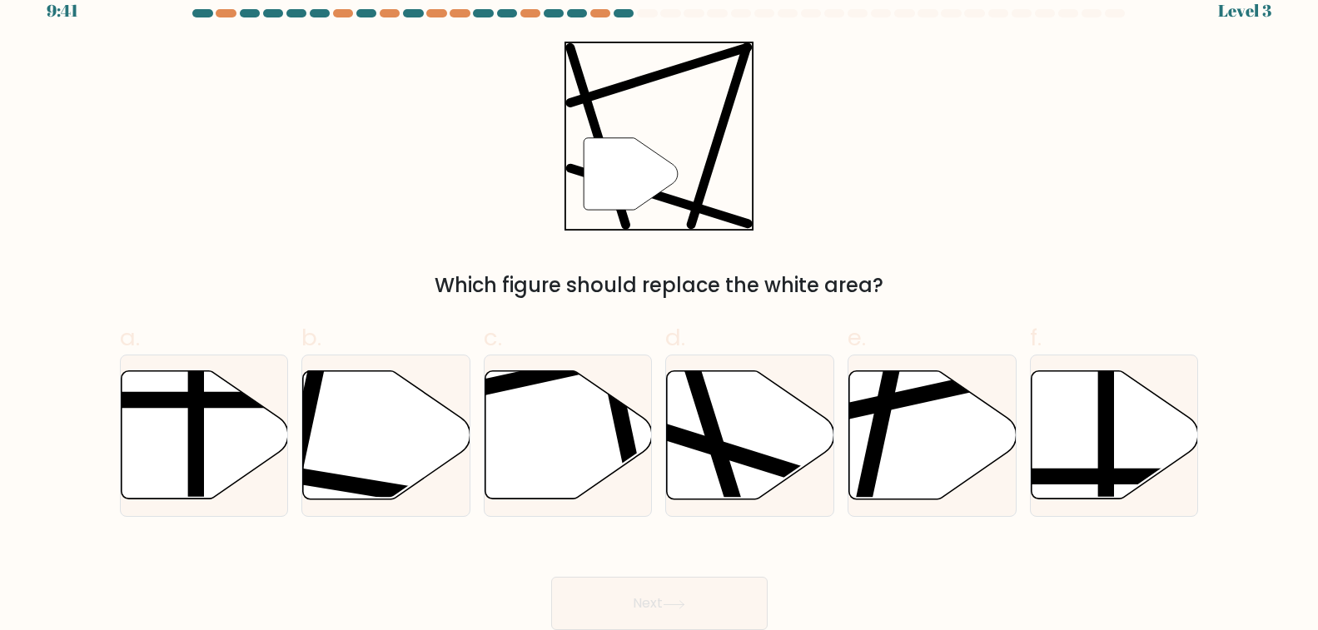
scroll to position [695, 0]
click at [643, 527] on line at bounding box center [692, 369] width 99 height 316
click at [659, 305] on input "d." at bounding box center [659, 299] width 1 height 11
radio input "true"
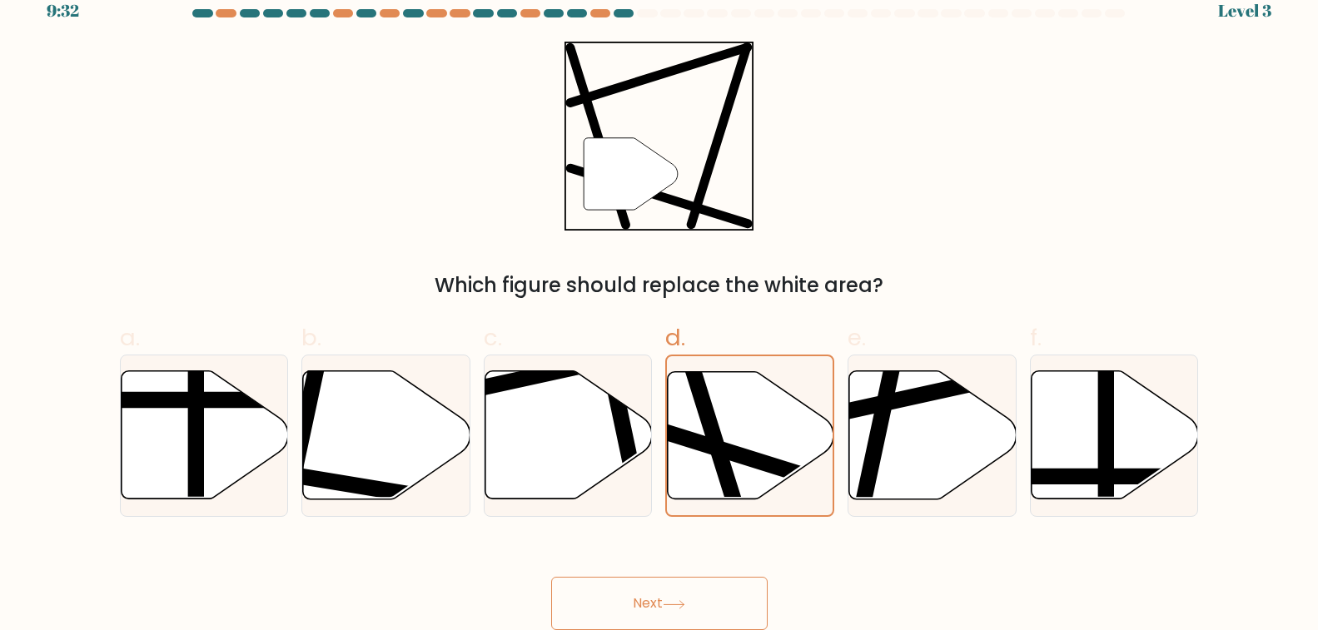
click at [551, 581] on button "Next" at bounding box center [659, 603] width 216 height 53
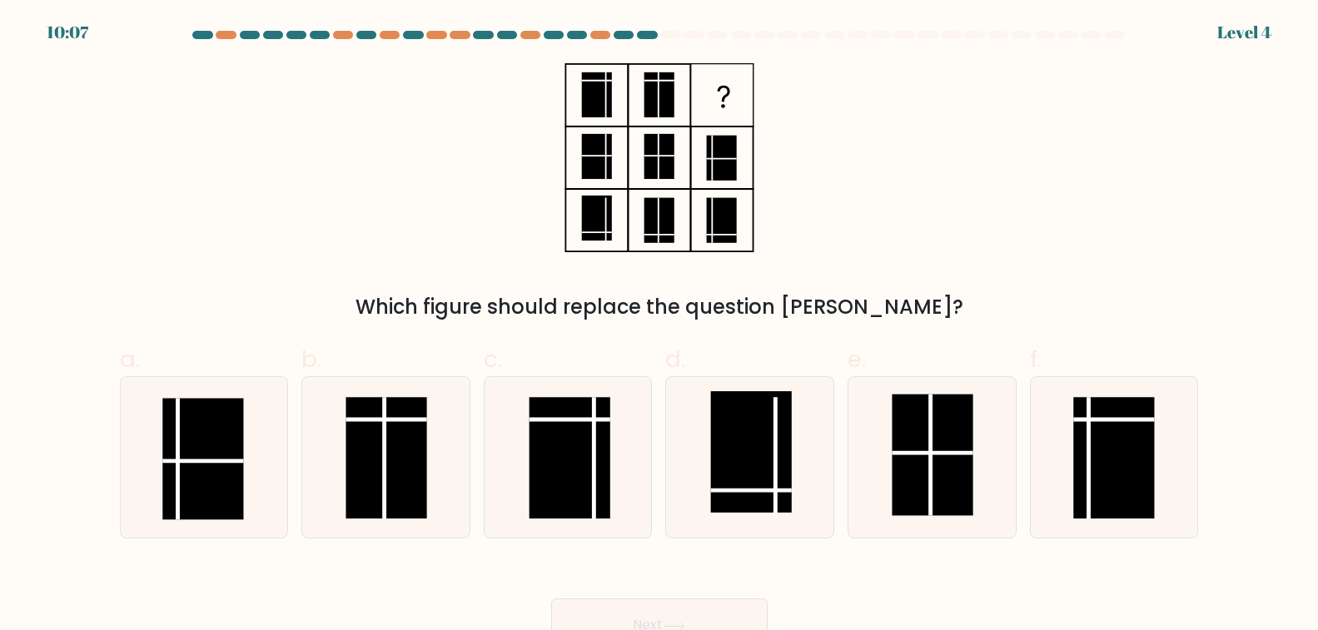
scroll to position [333, 0]
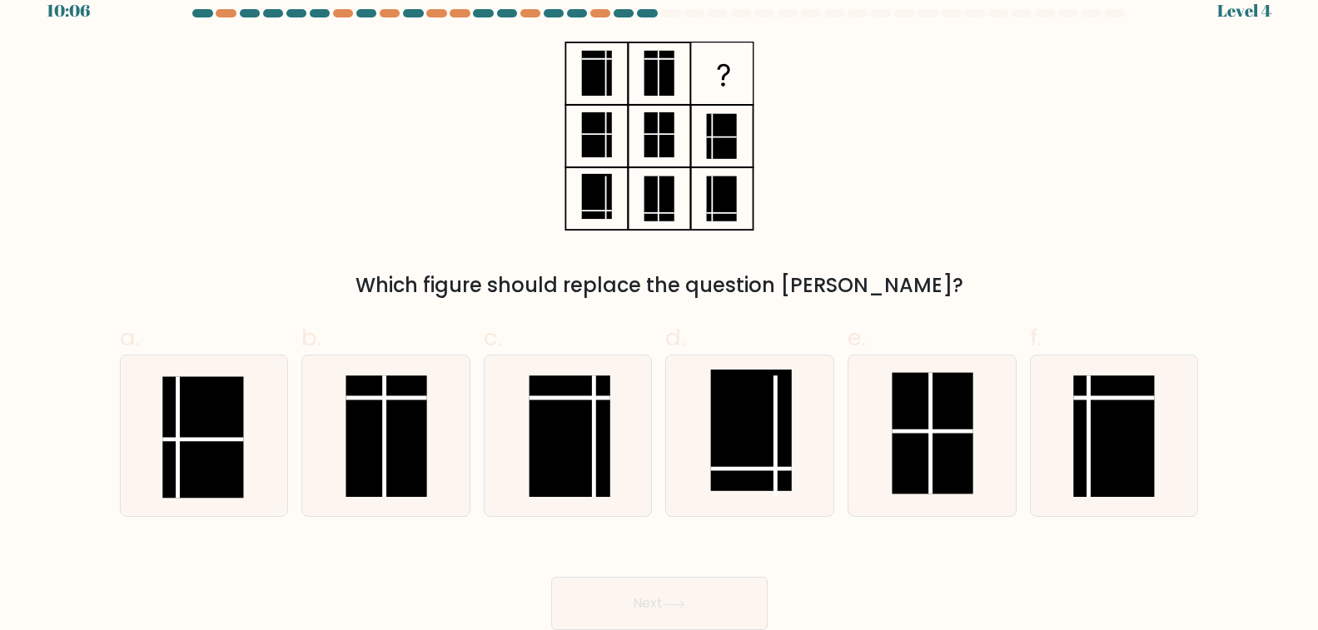
drag, startPoint x: 48, startPoint y: 394, endPoint x: 38, endPoint y: 367, distance: 28.5
click at [163, 394] on rect at bounding box center [203, 438] width 81 height 122
click at [659, 305] on input "a." at bounding box center [659, 299] width 1 height 11
radio input "true"
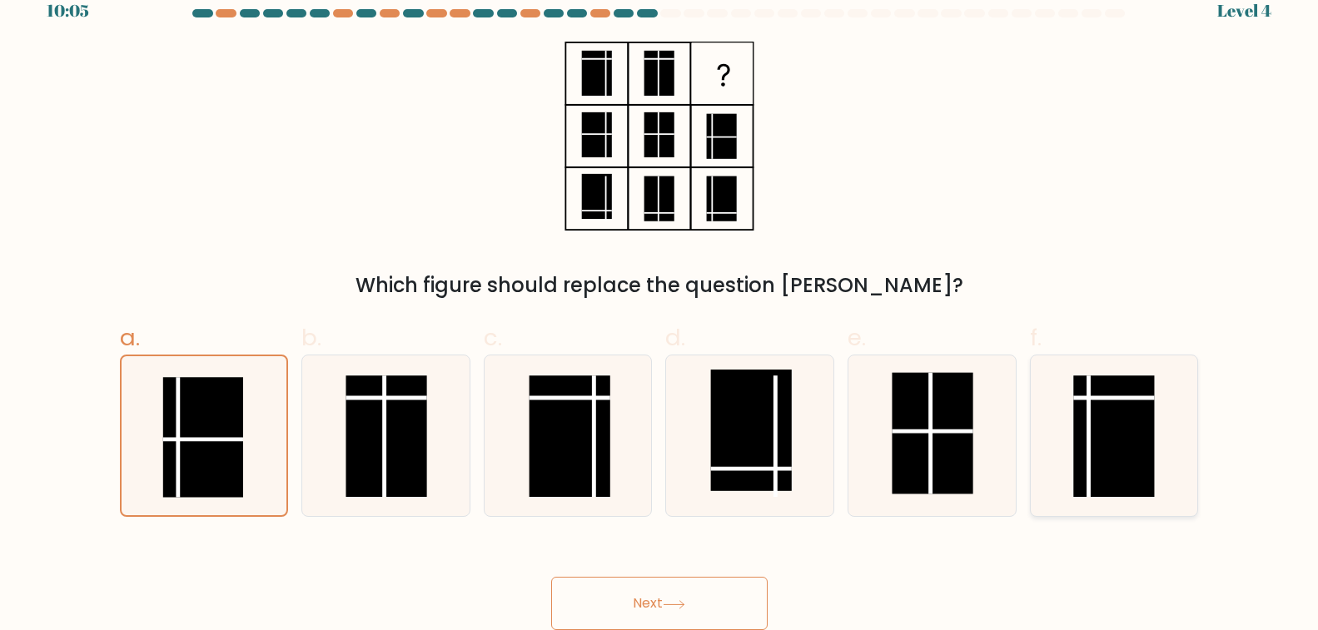
scroll to position [1198, 0]
click at [551, 600] on button "Next" at bounding box center [659, 603] width 216 height 53
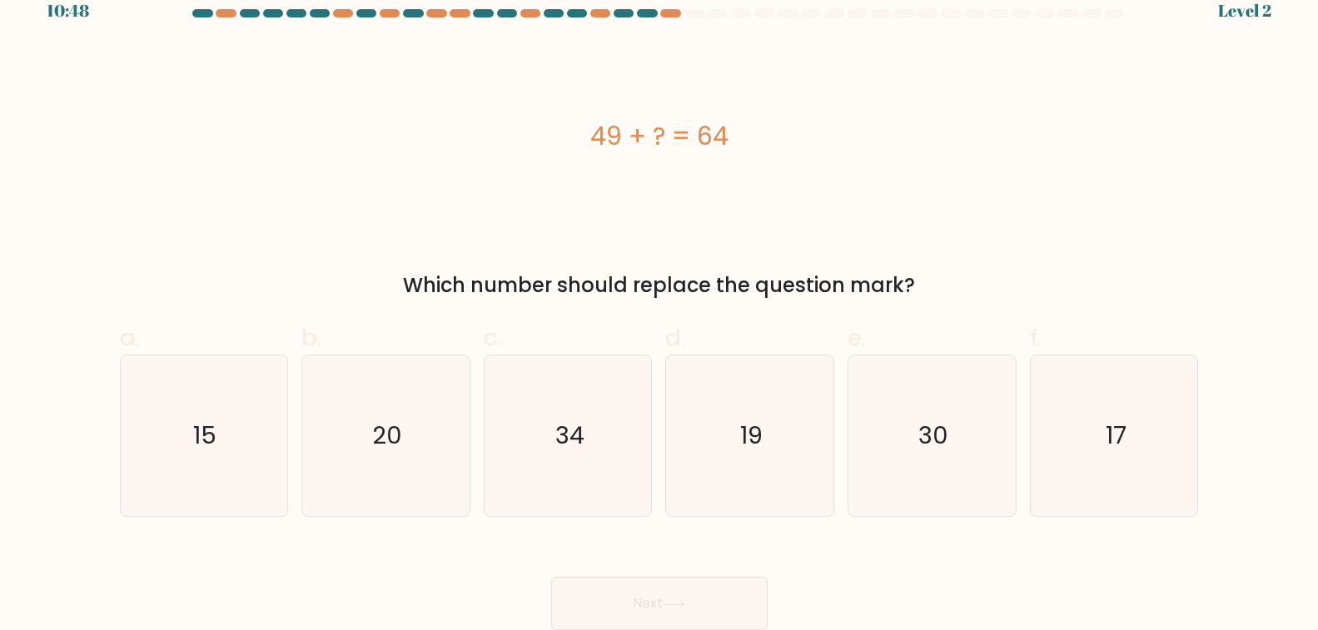
scroll to position [0, 0]
click at [123, 356] on icon "15" at bounding box center [203, 436] width 161 height 161
click at [659, 294] on input "a. 15" at bounding box center [659, 299] width 1 height 11
radio input "true"
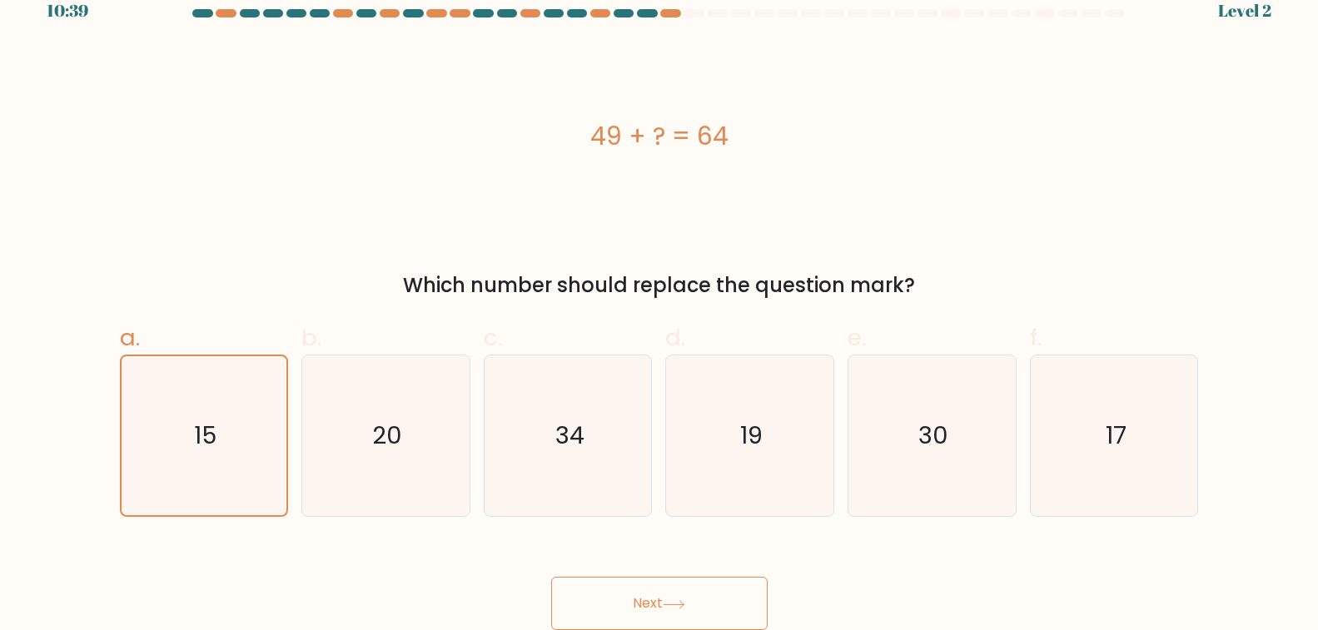
scroll to position [1192, 0]
click at [551, 585] on button "Next" at bounding box center [659, 603] width 216 height 53
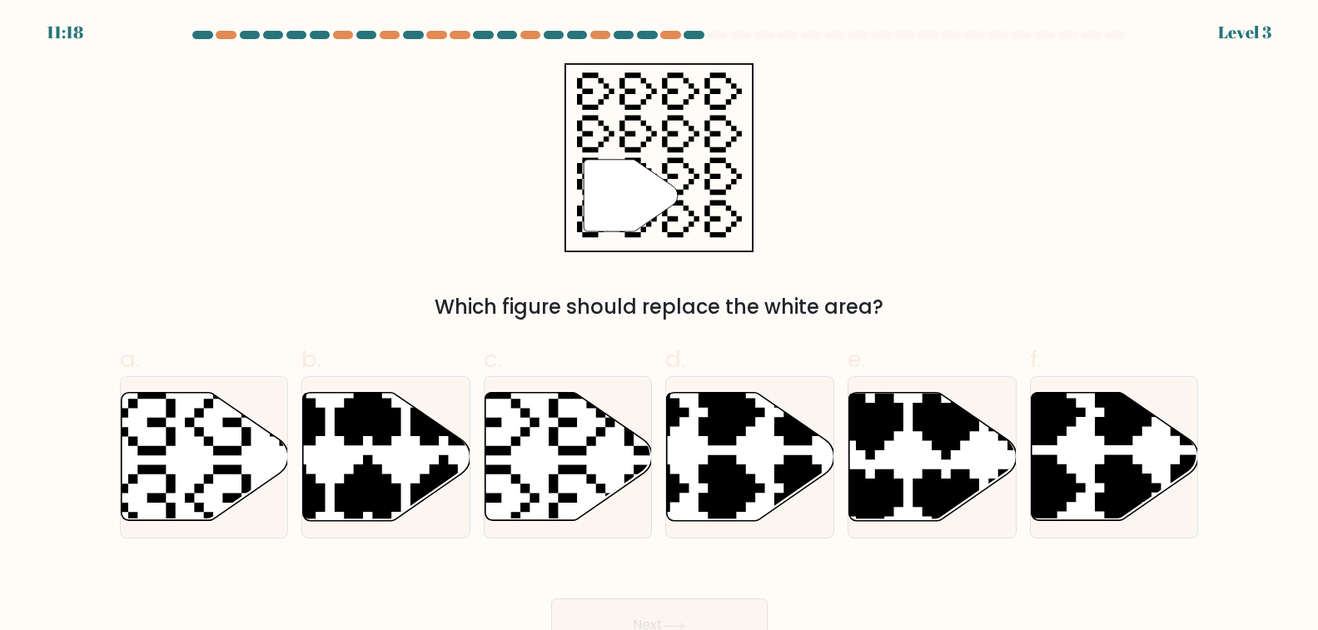
scroll to position [250, 0]
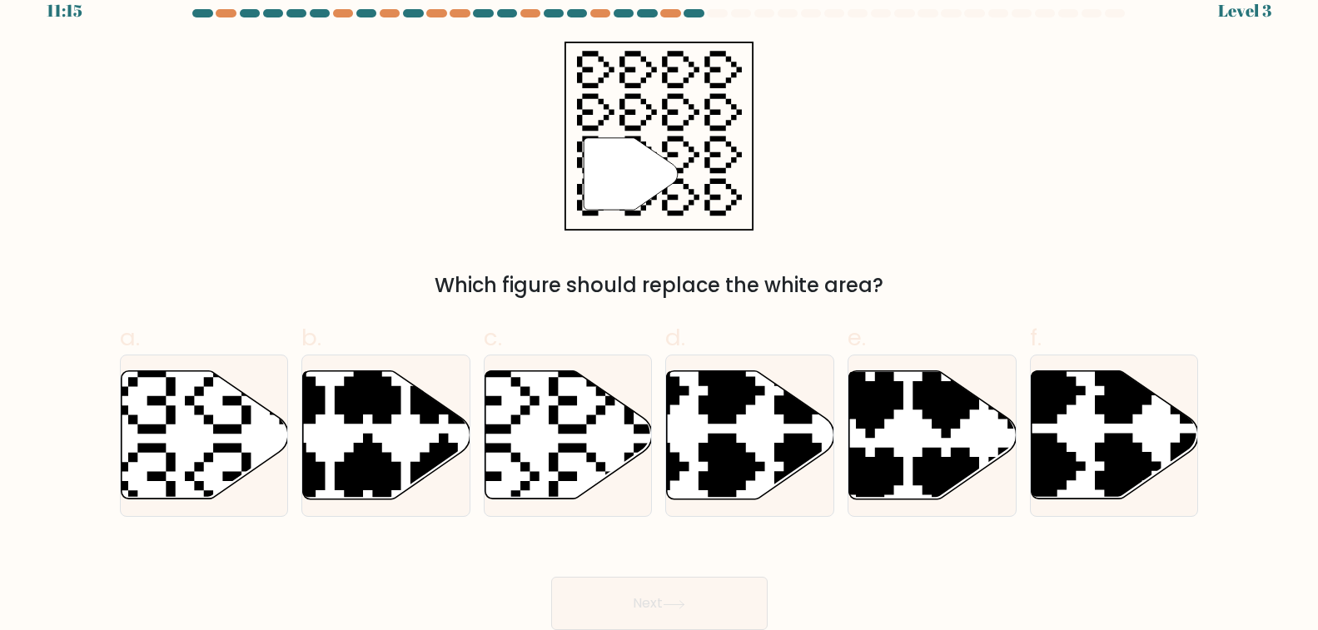
drag, startPoint x: 59, startPoint y: 259, endPoint x: 75, endPoint y: 254, distance: 16.6
click at [485, 371] on icon at bounding box center [568, 435] width 167 height 128
click at [659, 294] on input "c." at bounding box center [659, 299] width 1 height 11
radio input "true"
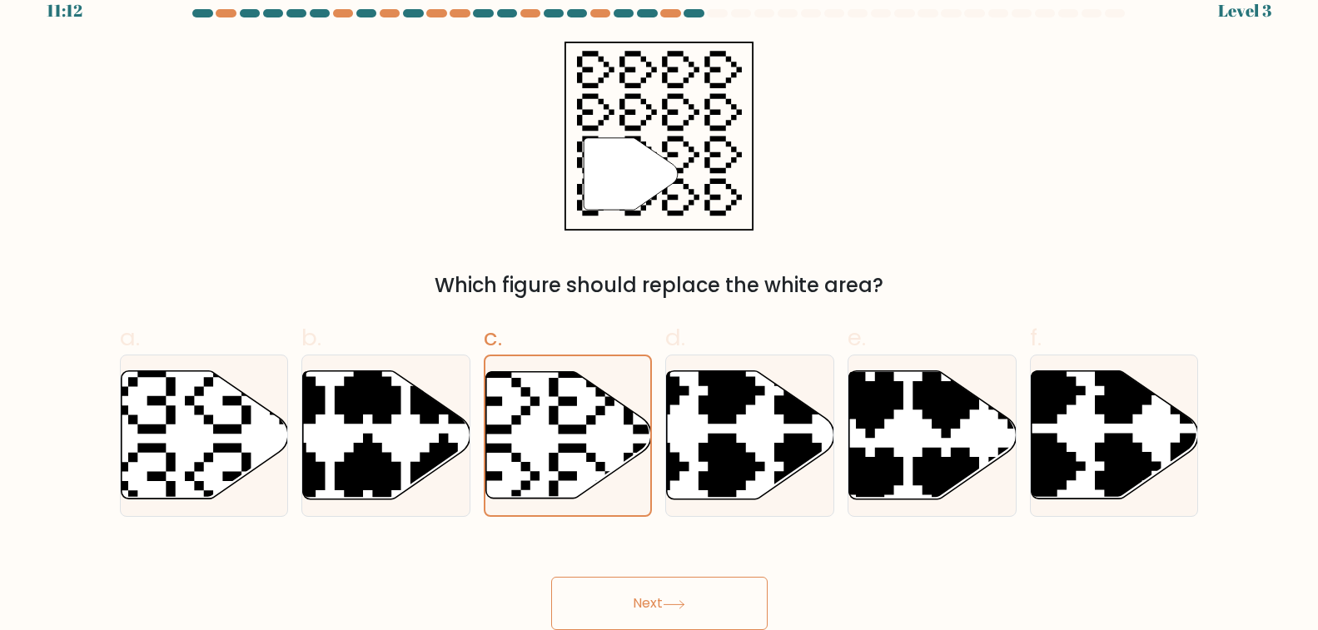
click at [551, 609] on button "Next" at bounding box center [659, 603] width 216 height 53
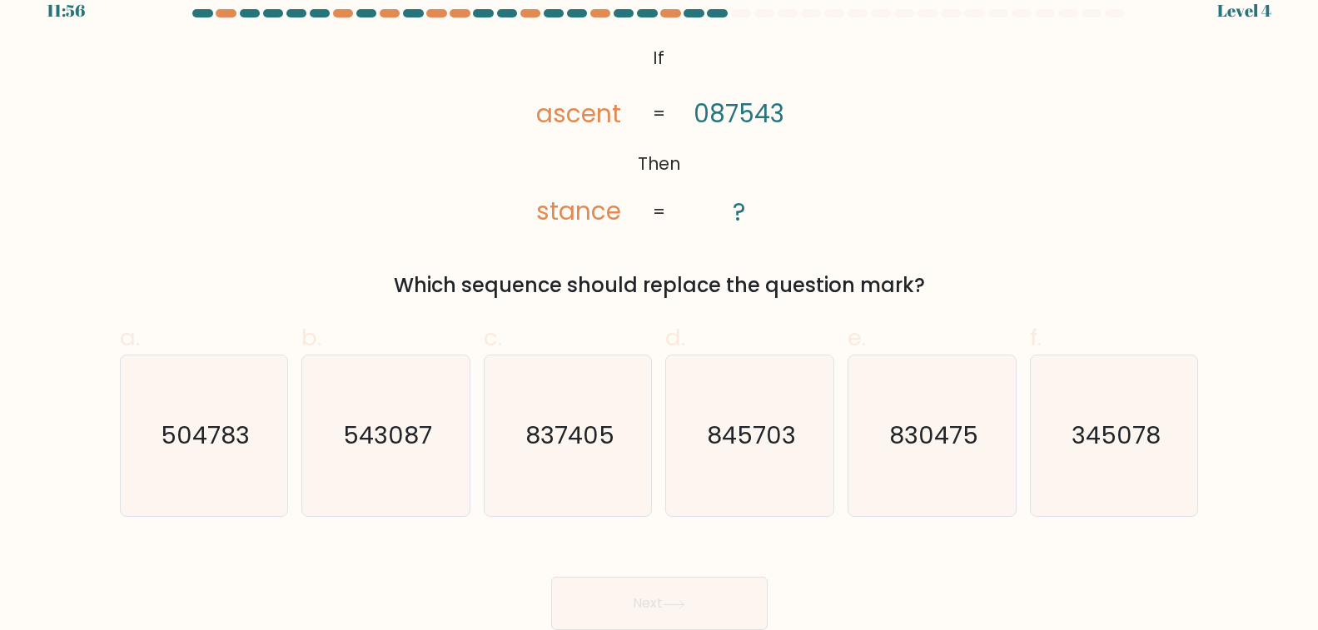
scroll to position [0, 0]
click at [123, 448] on icon "504783" at bounding box center [203, 436] width 161 height 161
click at [659, 305] on input "a. 504783" at bounding box center [659, 299] width 1 height 11
radio input "true"
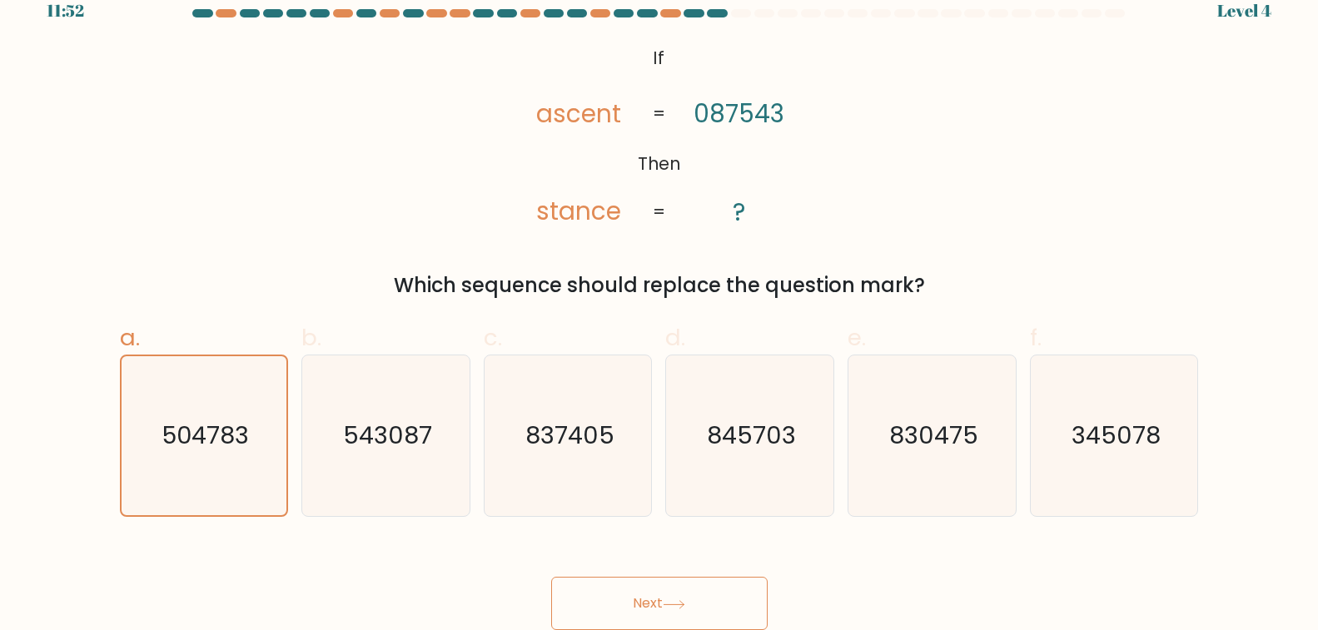
scroll to position [1198, 0]
click at [551, 596] on button "Next" at bounding box center [659, 603] width 216 height 53
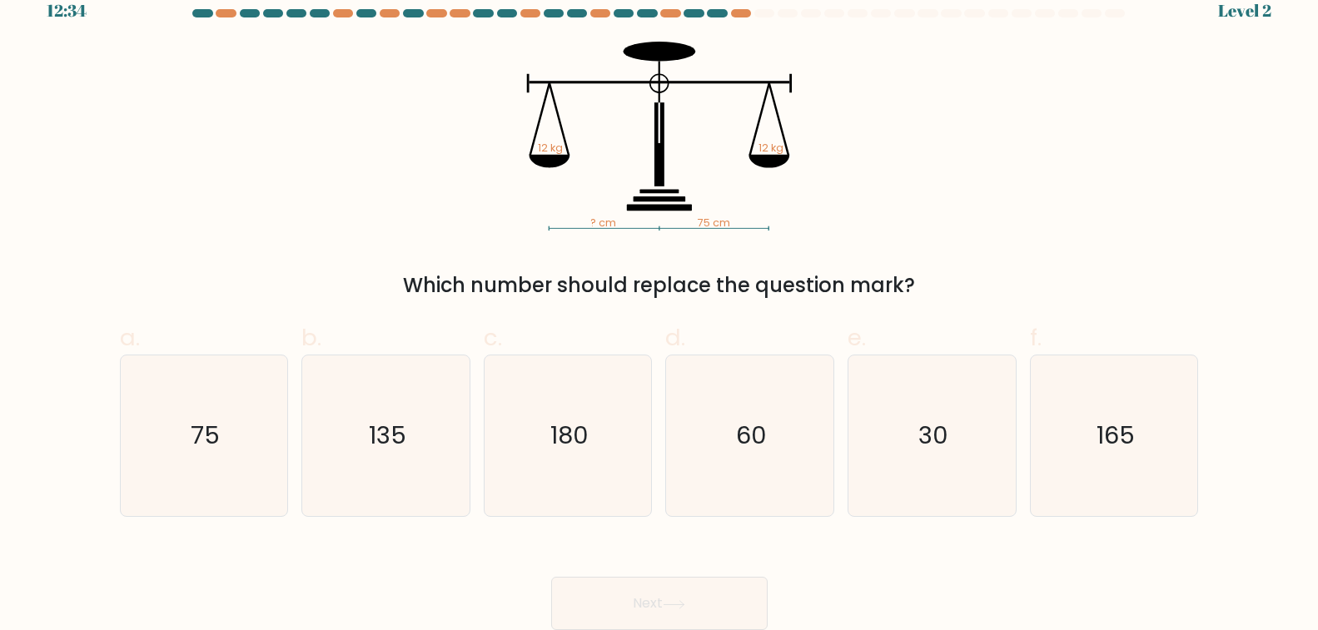
scroll to position [0, 0]
